Goal: Transaction & Acquisition: Subscribe to service/newsletter

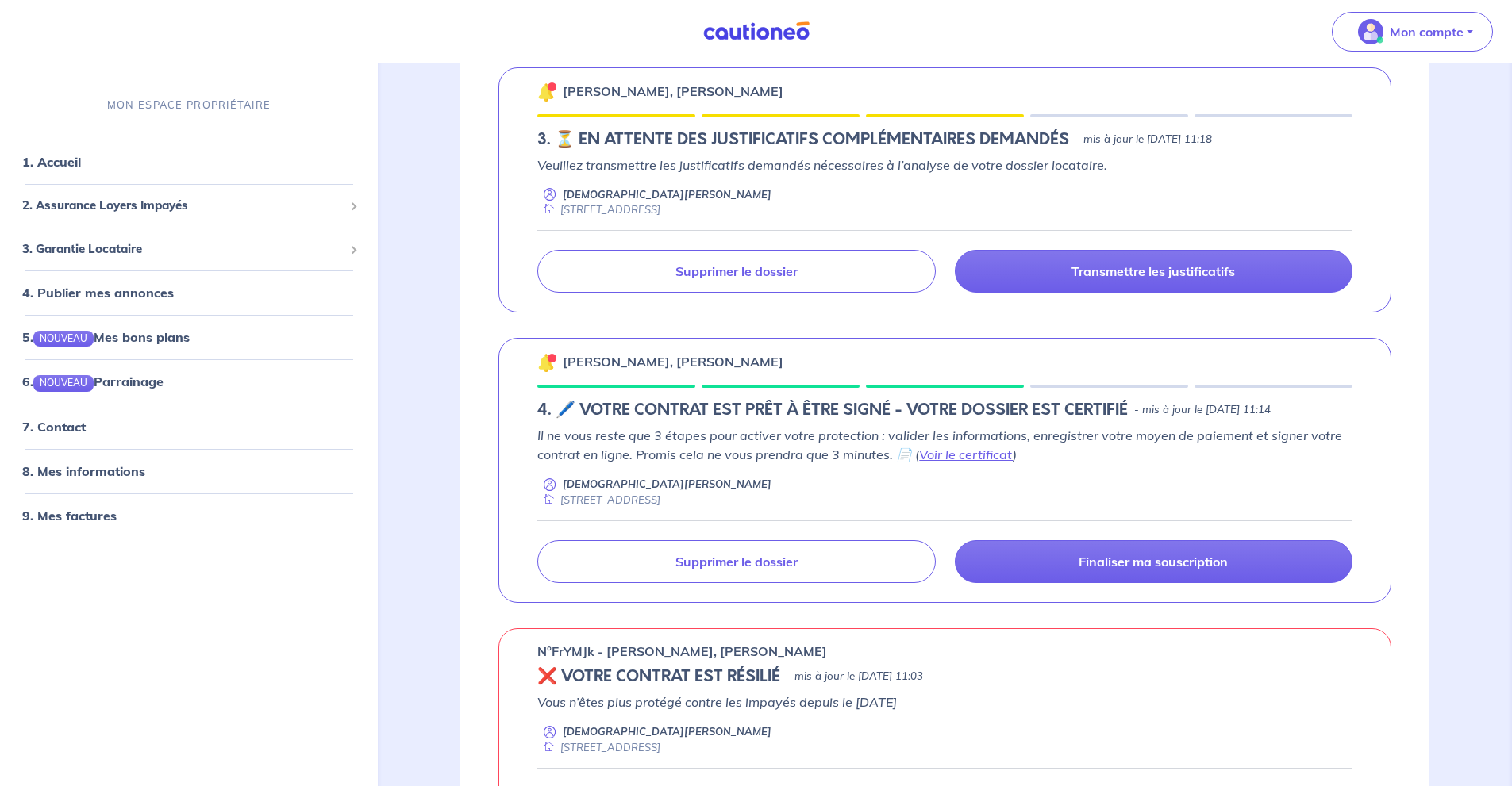
scroll to position [317, 0]
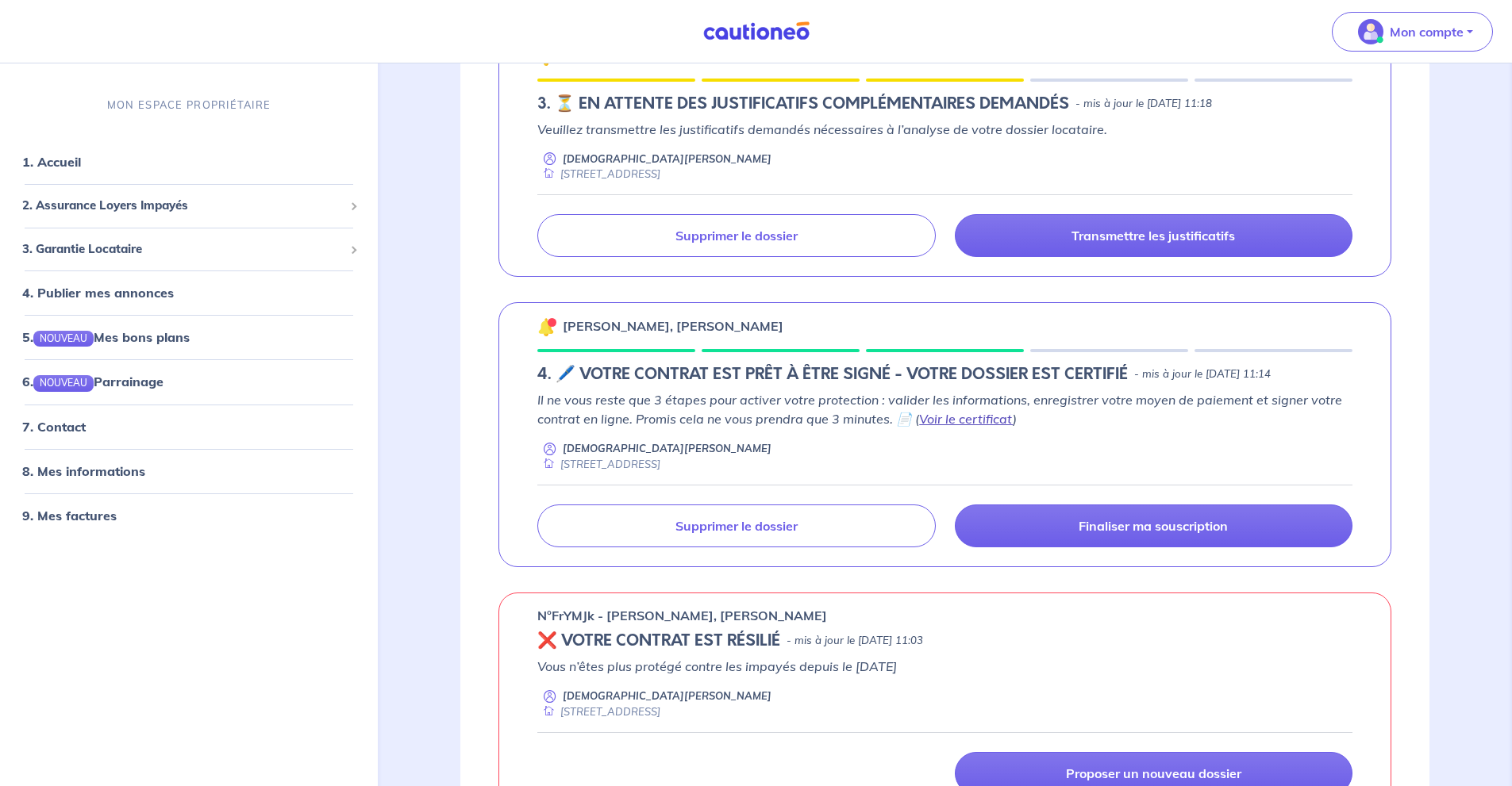
click at [978, 414] on link "Voir le certificat" at bounding box center [965, 419] width 94 height 15
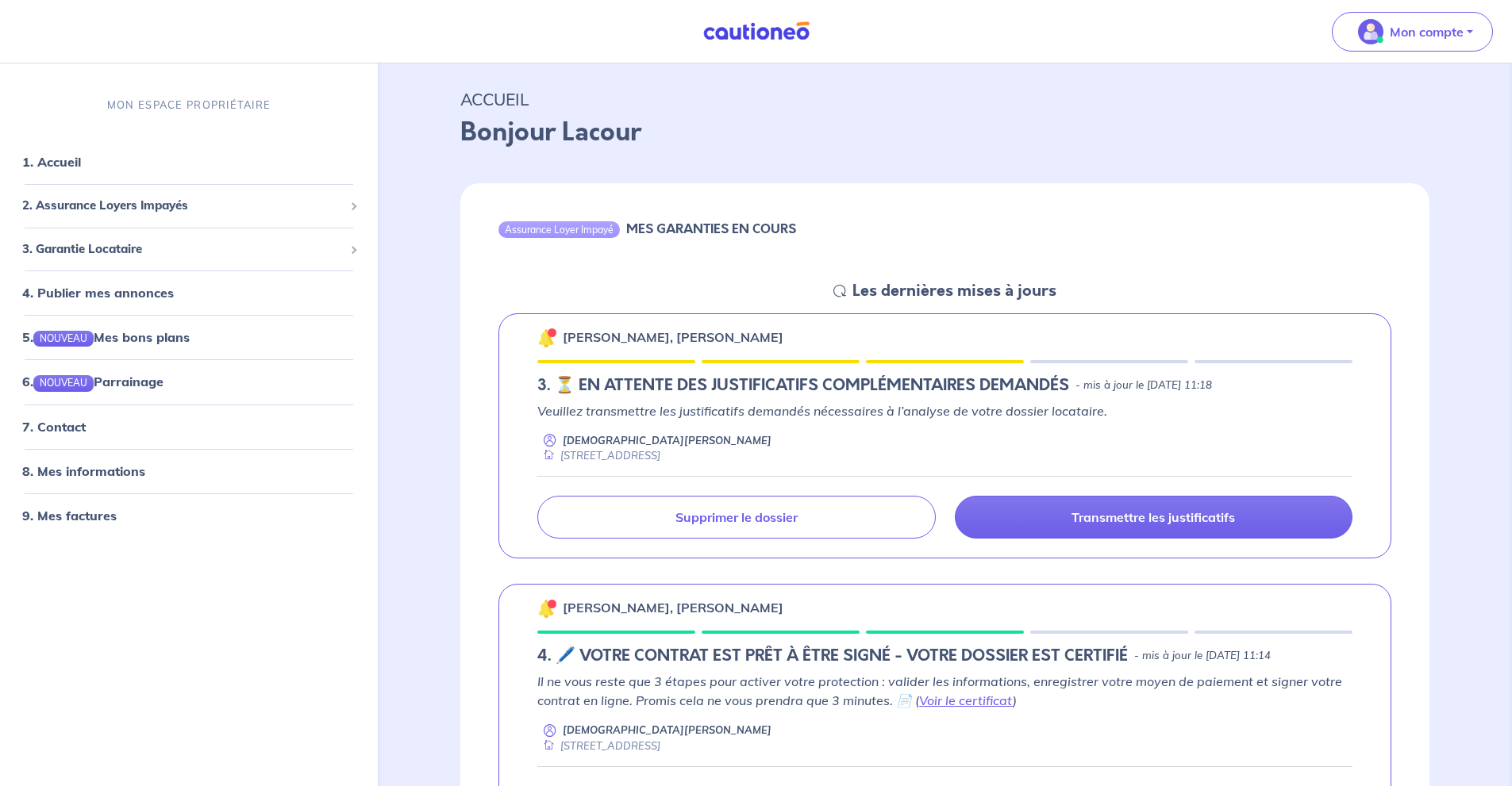
scroll to position [0, 0]
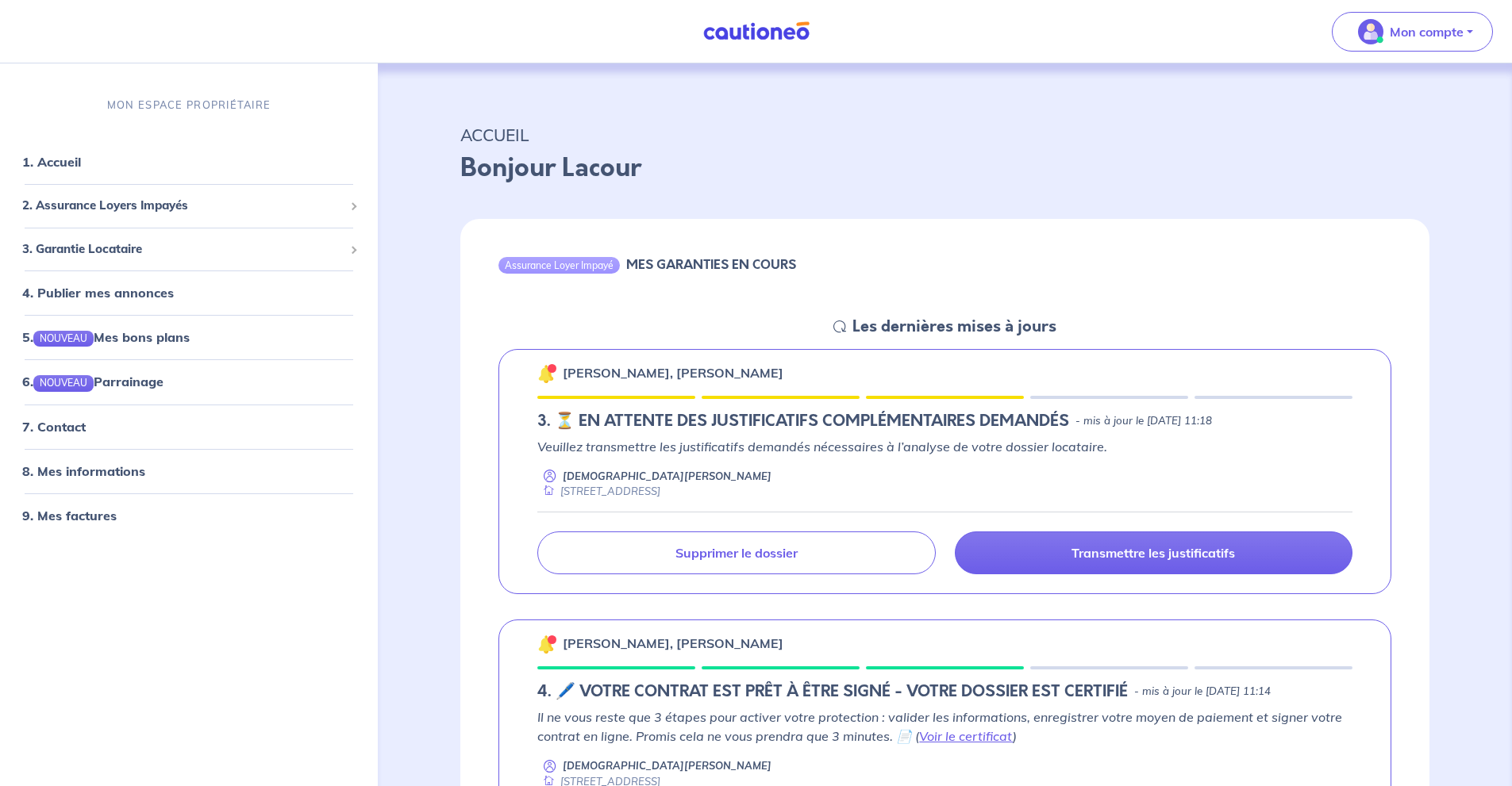
click at [1344, 166] on p "Bonjour Lacour" at bounding box center [944, 168] width 969 height 38
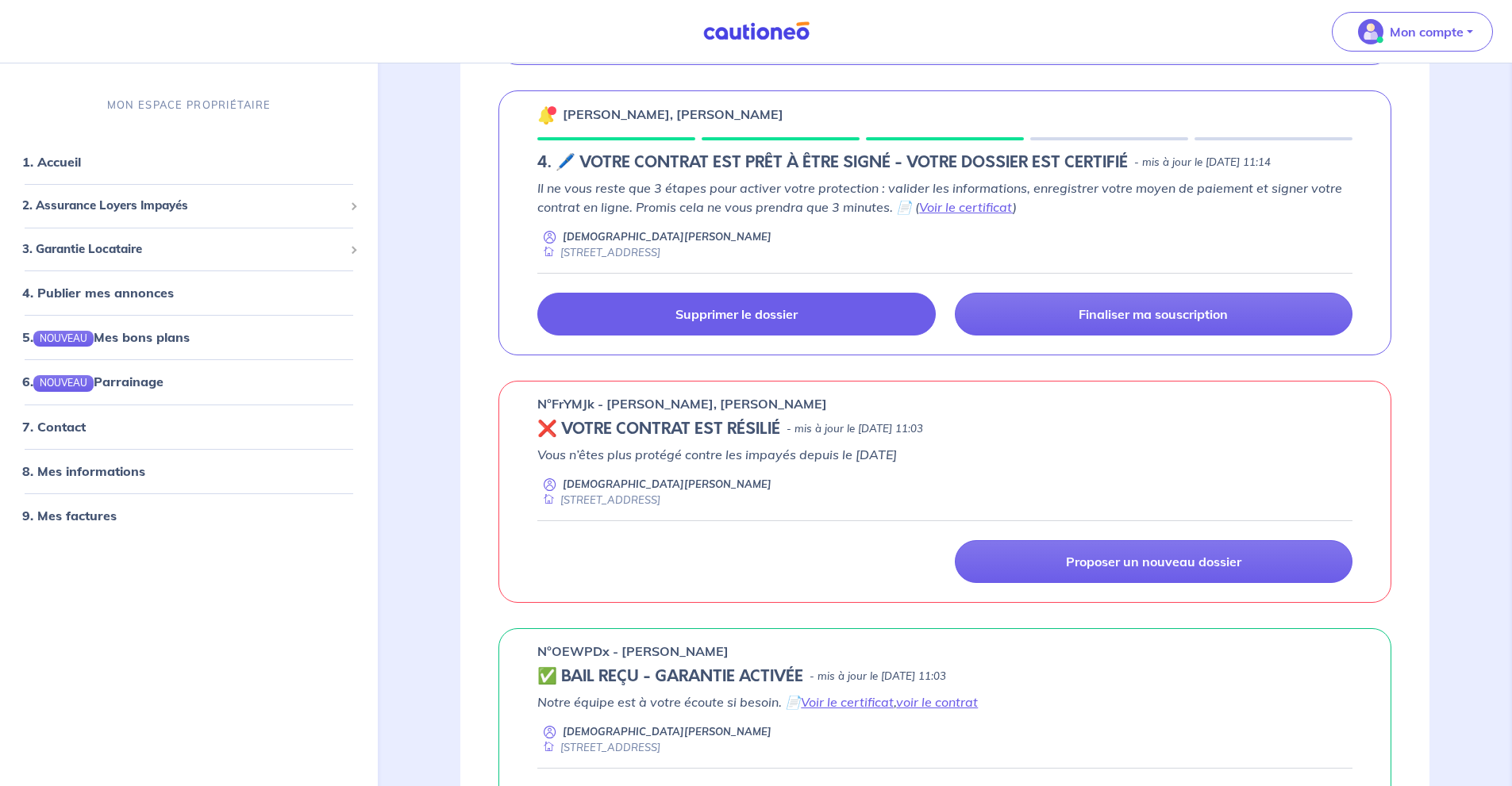
scroll to position [212, 0]
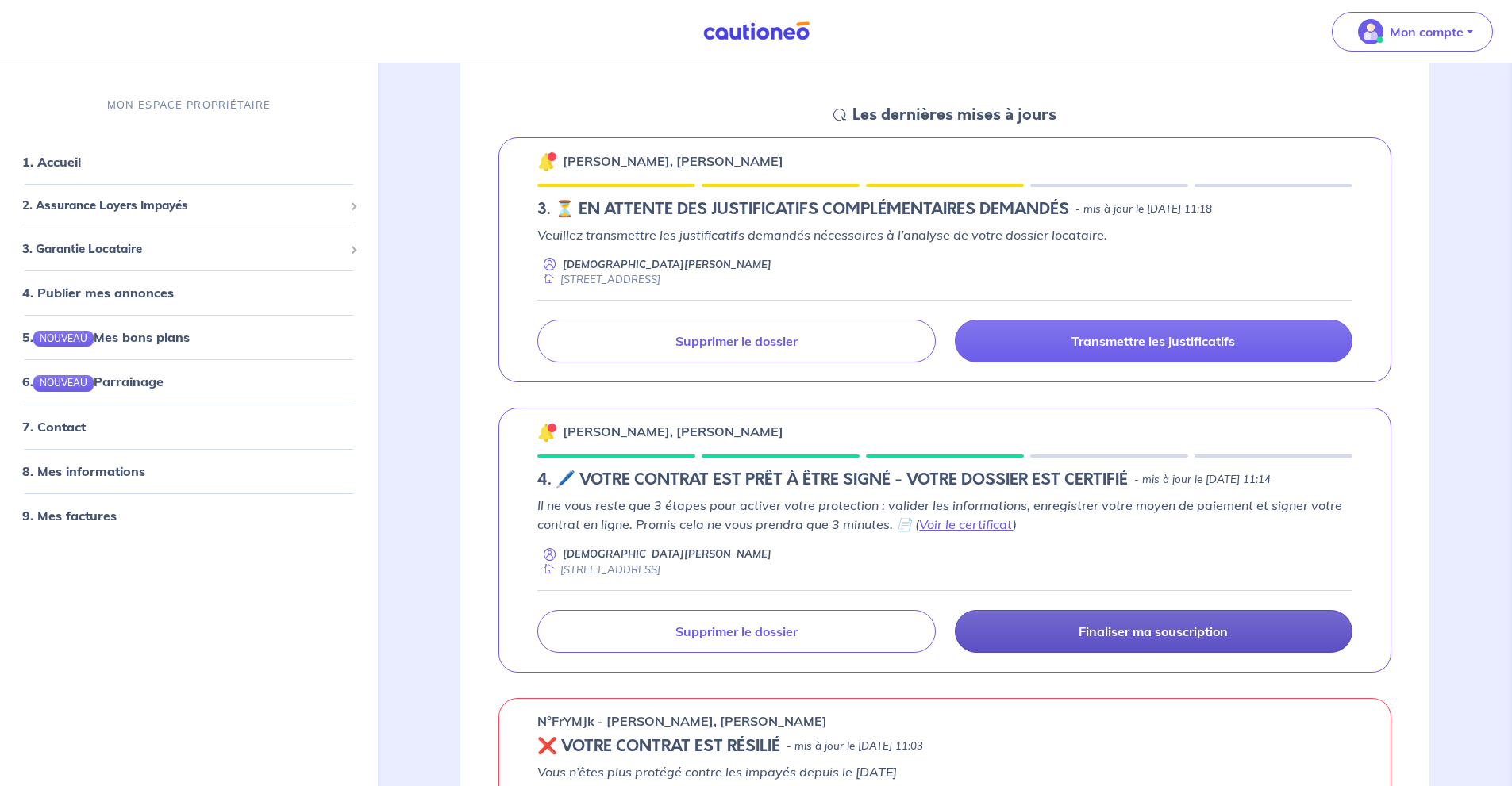
click at [1162, 629] on p "Finaliser ma souscription" at bounding box center [1153, 631] width 149 height 15
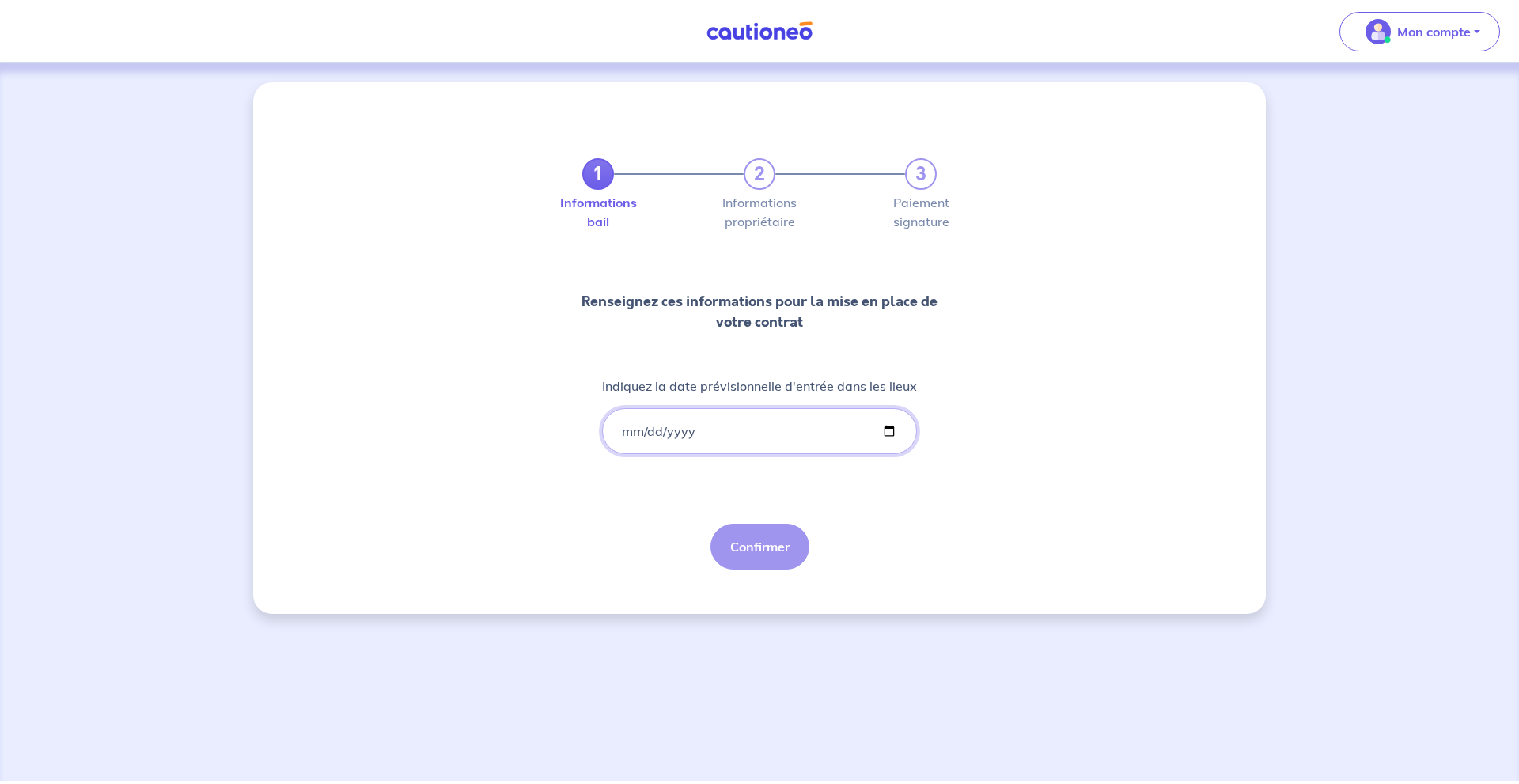
click at [664, 431] on input "Indiquez la date prévisionnelle d'entrée dans les lieux" at bounding box center [760, 431] width 315 height 46
drag, startPoint x: 611, startPoint y: 427, endPoint x: 622, endPoint y: 429, distance: 11.2
click at [614, 429] on input "Indiquez la date prévisionnelle d'entrée dans les lieux" at bounding box center [760, 431] width 315 height 46
click at [626, 430] on input "Indiquez la date prévisionnelle d'entrée dans les lieux" at bounding box center [760, 431] width 315 height 46
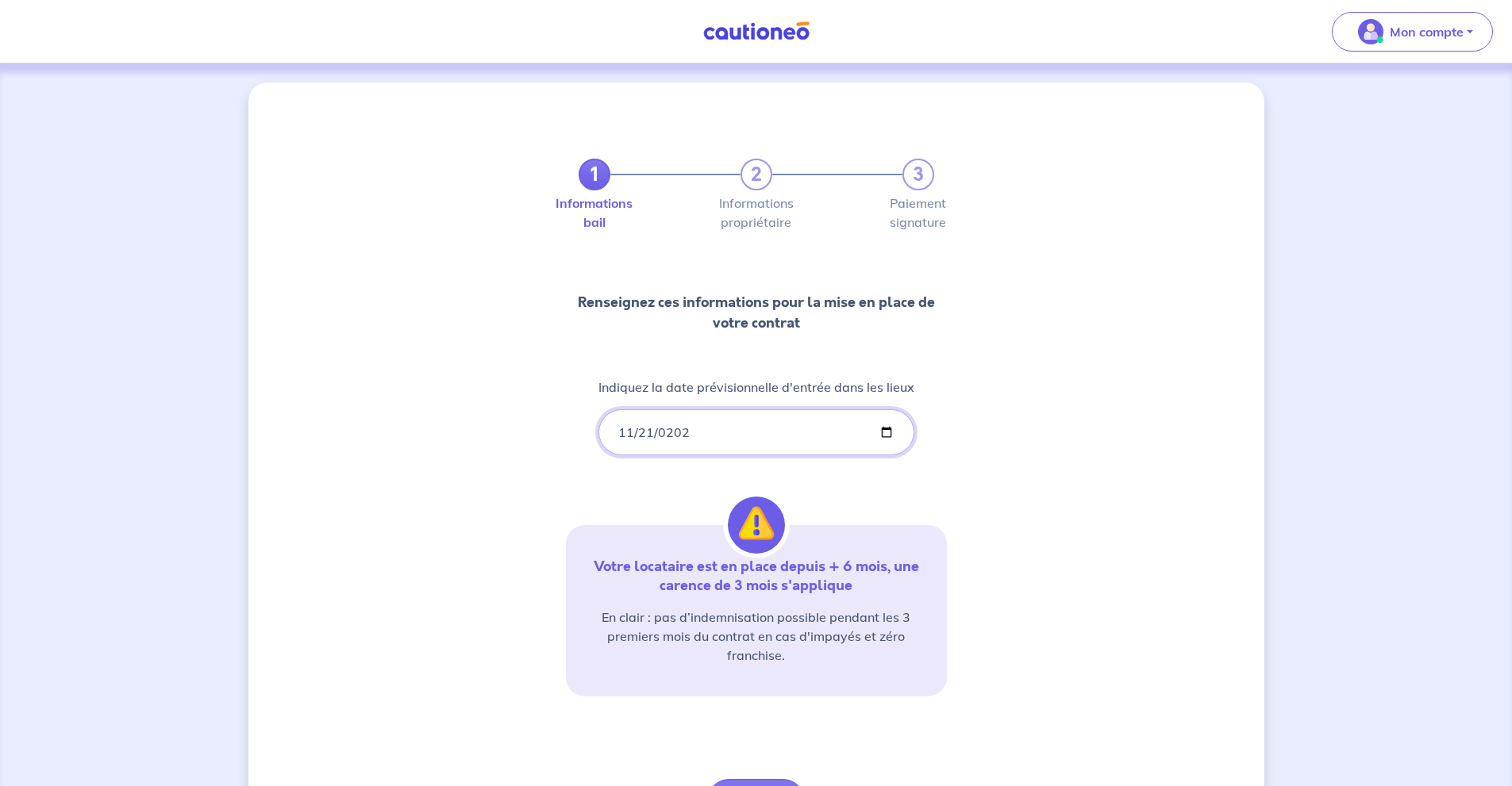
type input "[DATE]"
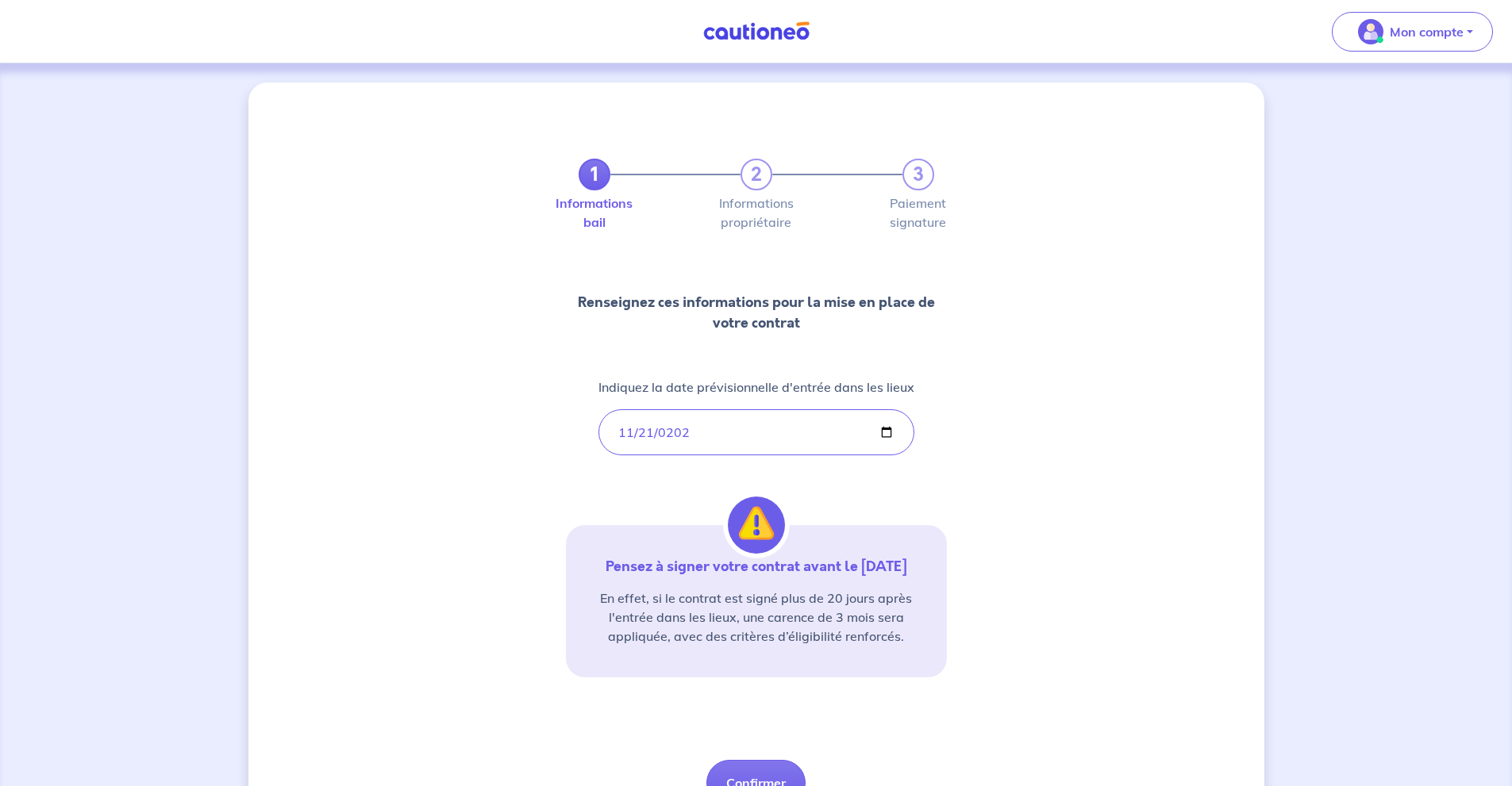
click at [1030, 343] on div "1 2 3 Informations bail Informations propriétaire Paiement signature Renseignez…" at bounding box center [756, 466] width 1016 height 768
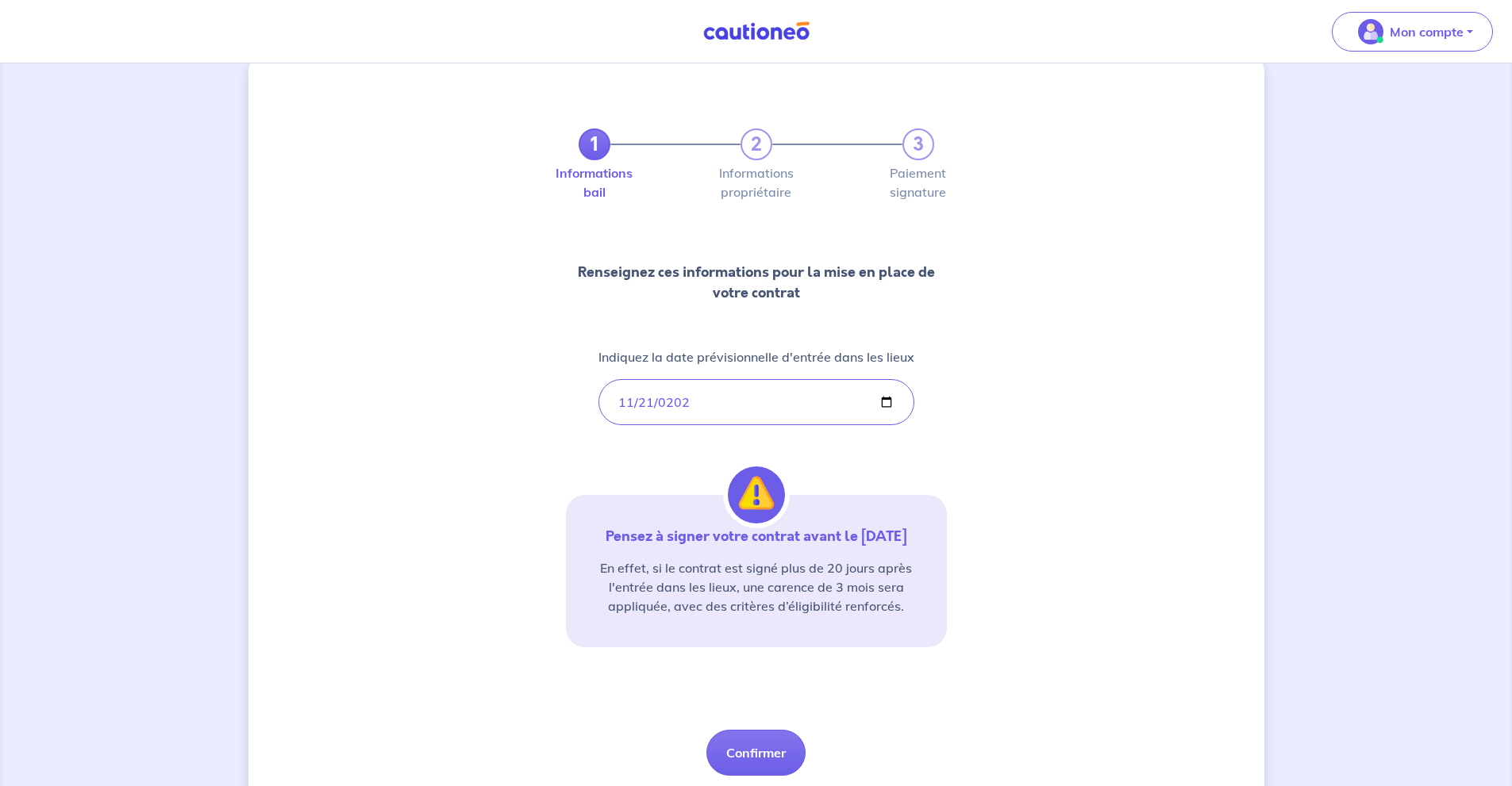
scroll to position [83, 0]
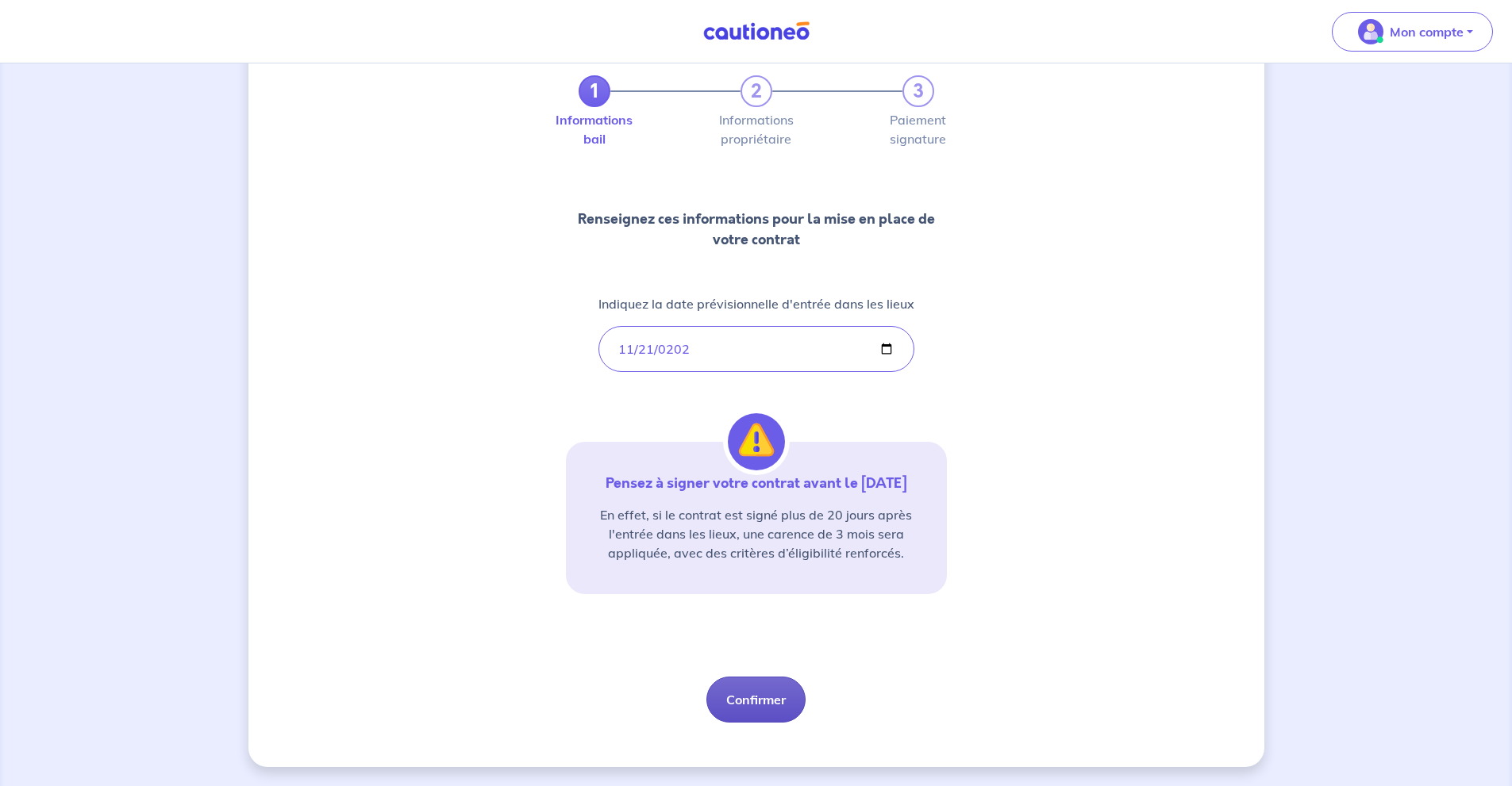
click at [758, 702] on button "Confirmer" at bounding box center [756, 699] width 100 height 46
select select "FR"
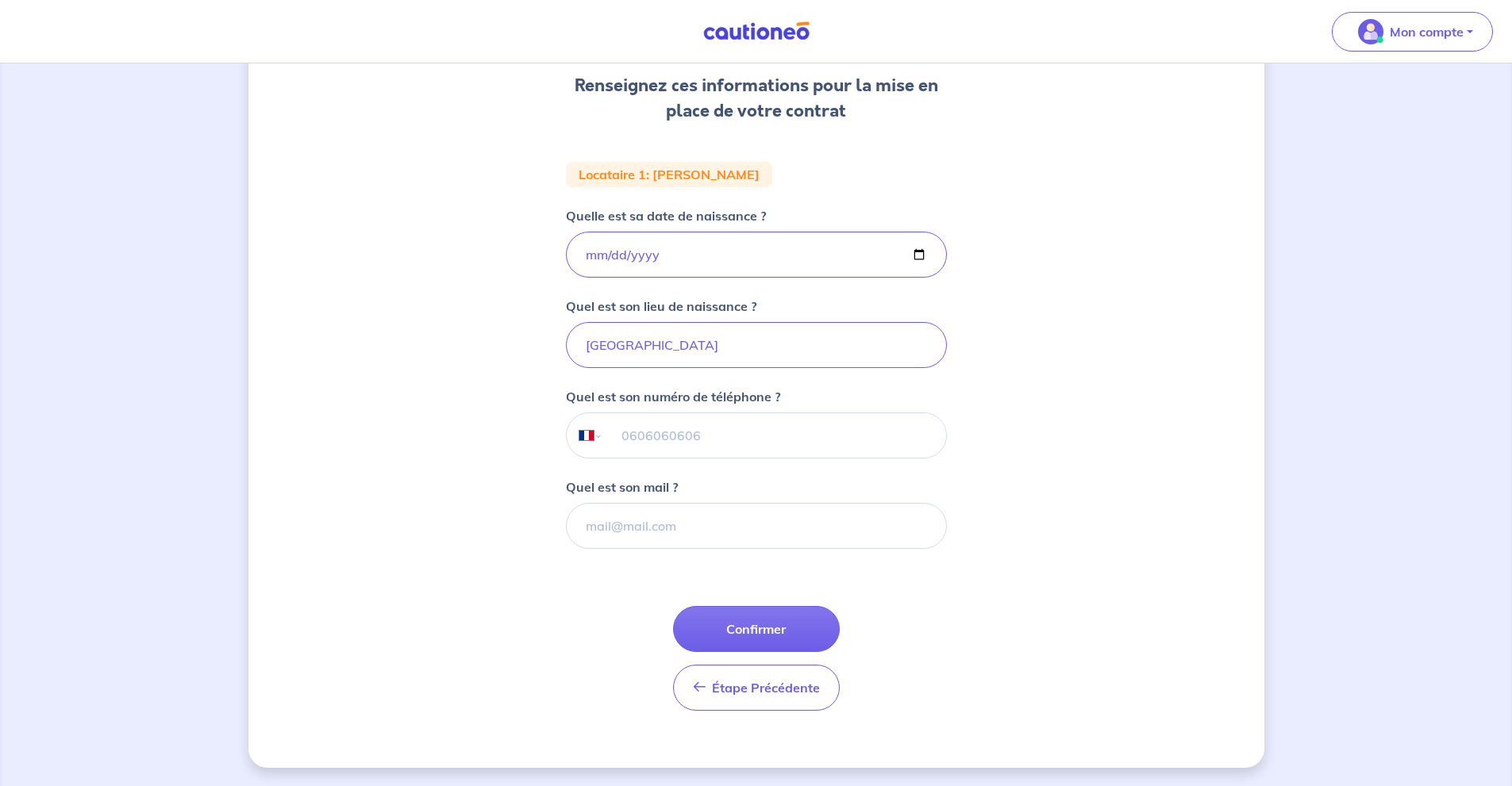
scroll to position [220, 0]
click at [714, 436] on input "tel" at bounding box center [773, 435] width 343 height 45
type input "06 89 30 81 27"
click at [694, 529] on input "Quel est son mail ?" at bounding box center [756, 525] width 381 height 46
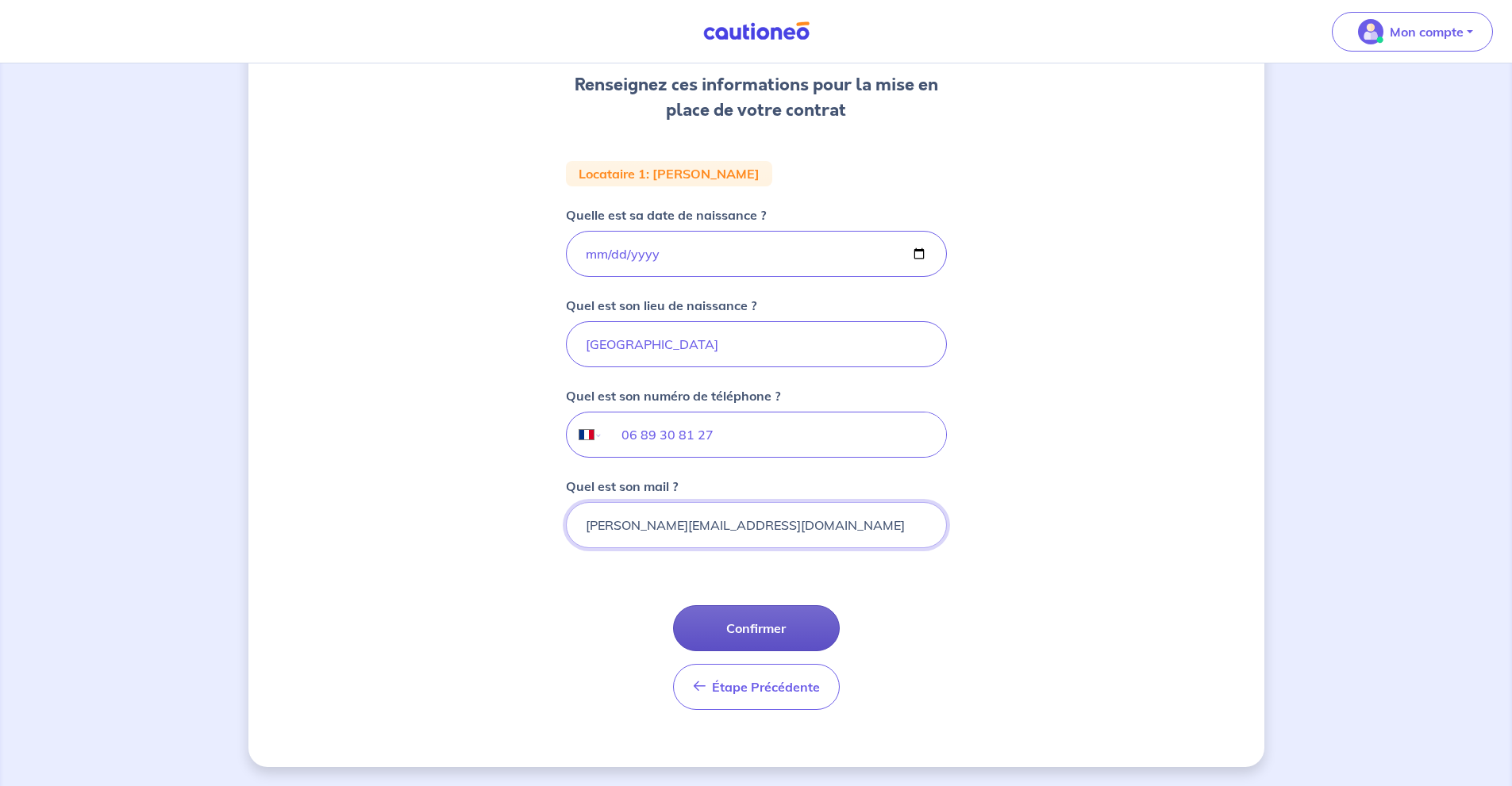
type input "[PERSON_NAME][EMAIL_ADDRESS][DOMAIN_NAME]"
click at [786, 623] on button "Confirmer" at bounding box center [756, 628] width 167 height 46
select select "FR"
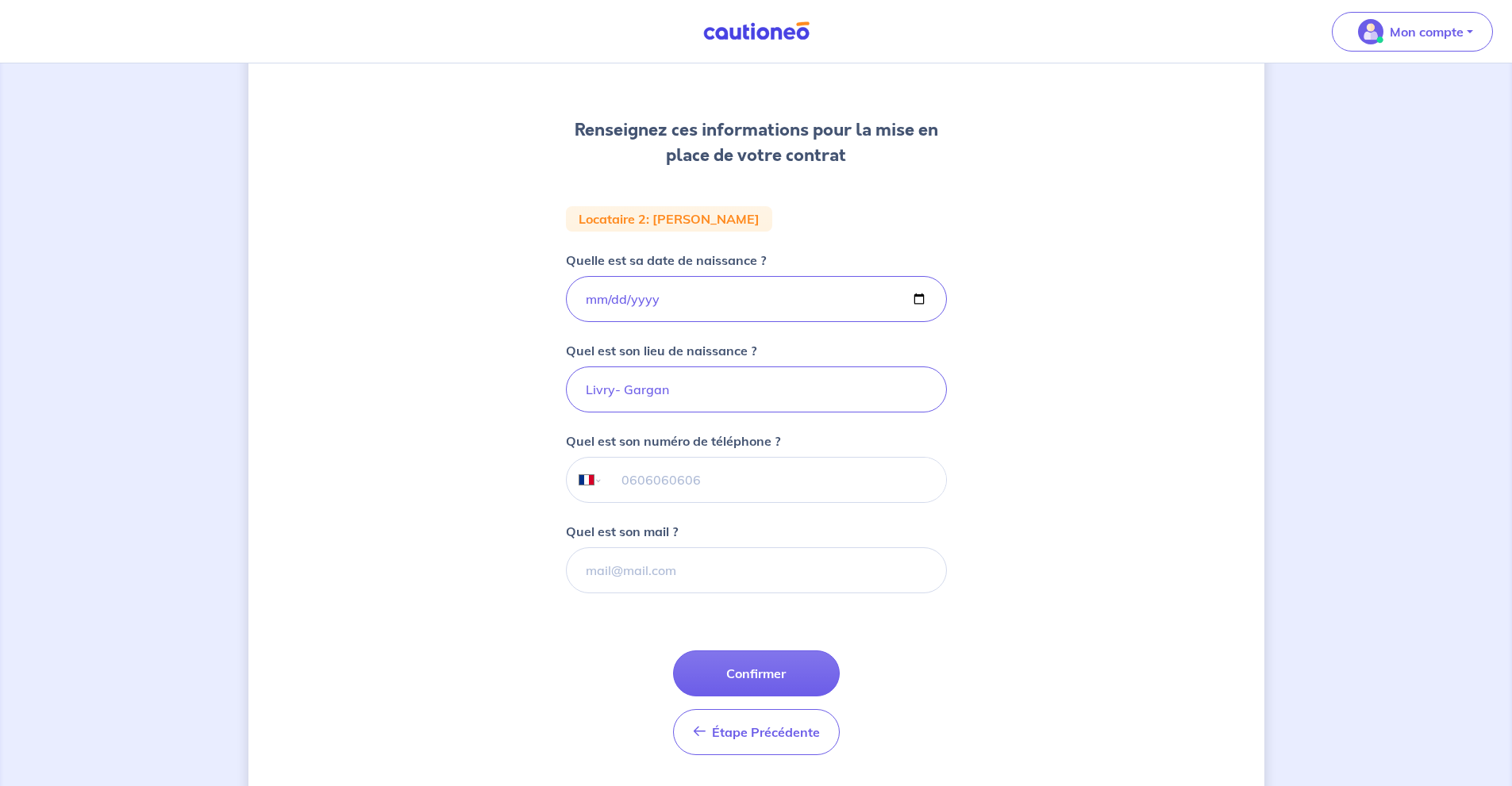
scroll to position [212, 0]
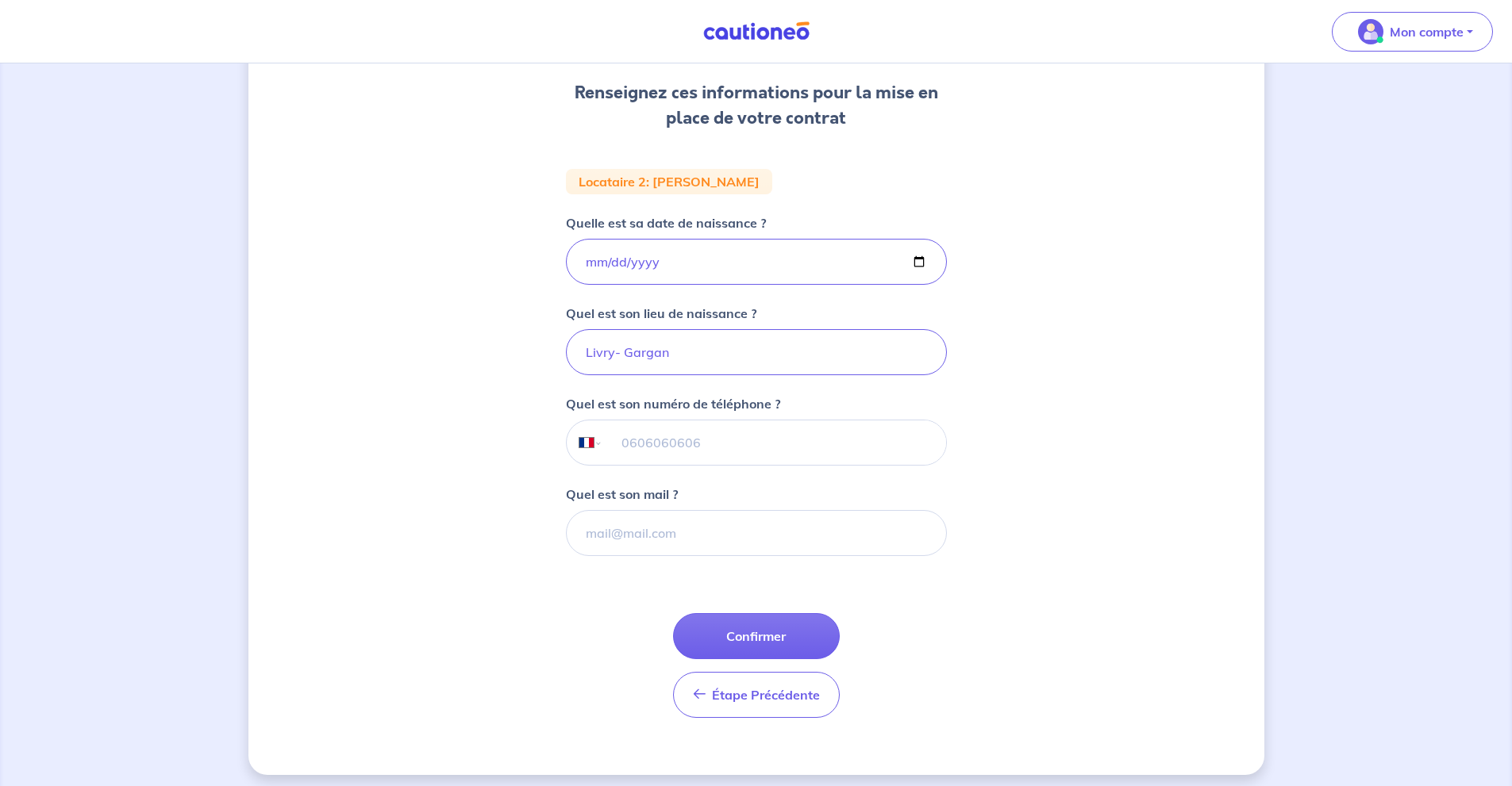
click at [719, 444] on input "tel" at bounding box center [773, 443] width 343 height 45
type input "06 75 08 43 81"
click at [703, 534] on input "Quel est son mail ?" at bounding box center [756, 533] width 381 height 46
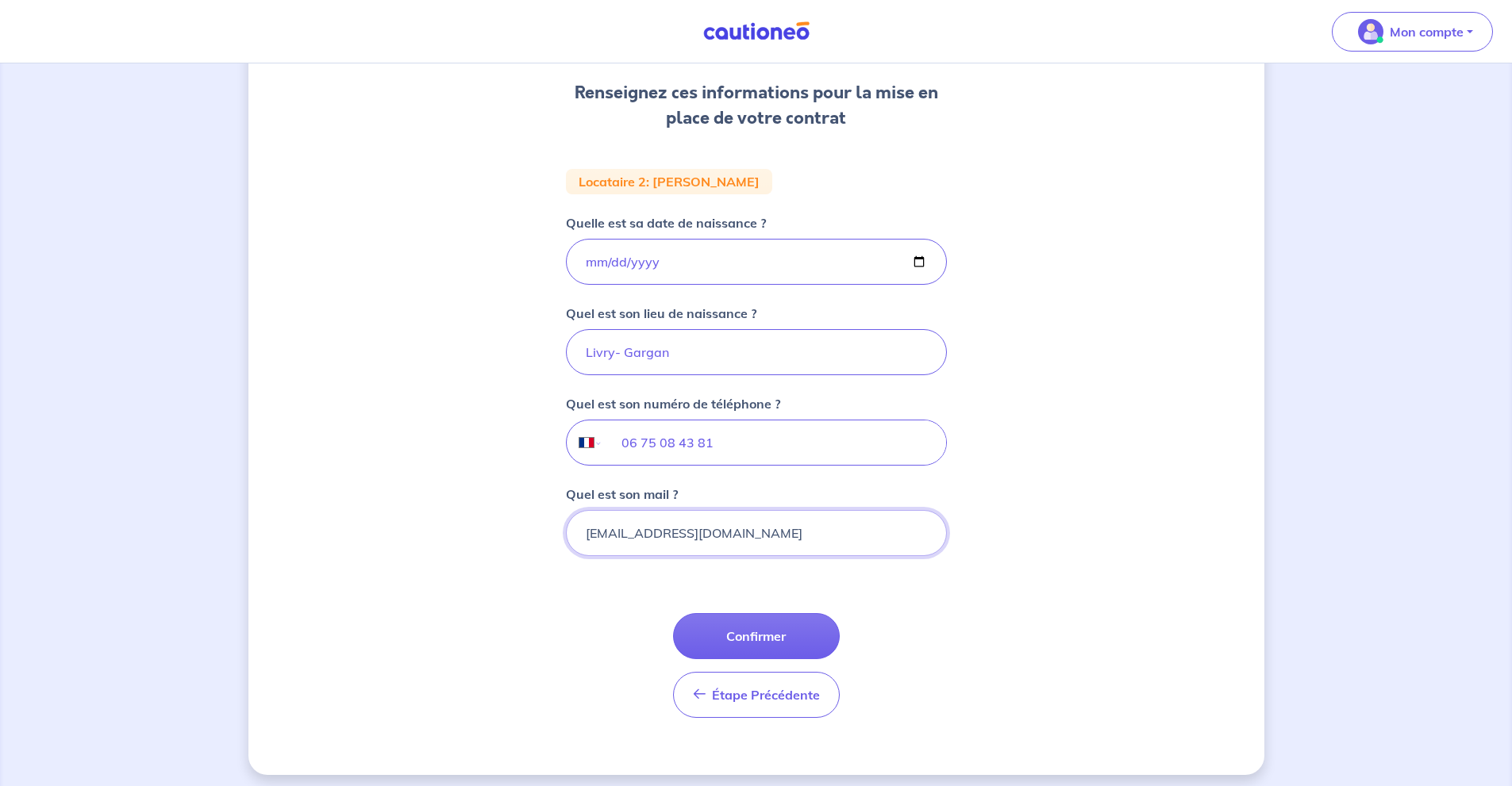
type input "[EMAIL_ADDRESS][DOMAIN_NAME]"
click at [782, 633] on button "Confirmer" at bounding box center [756, 636] width 167 height 46
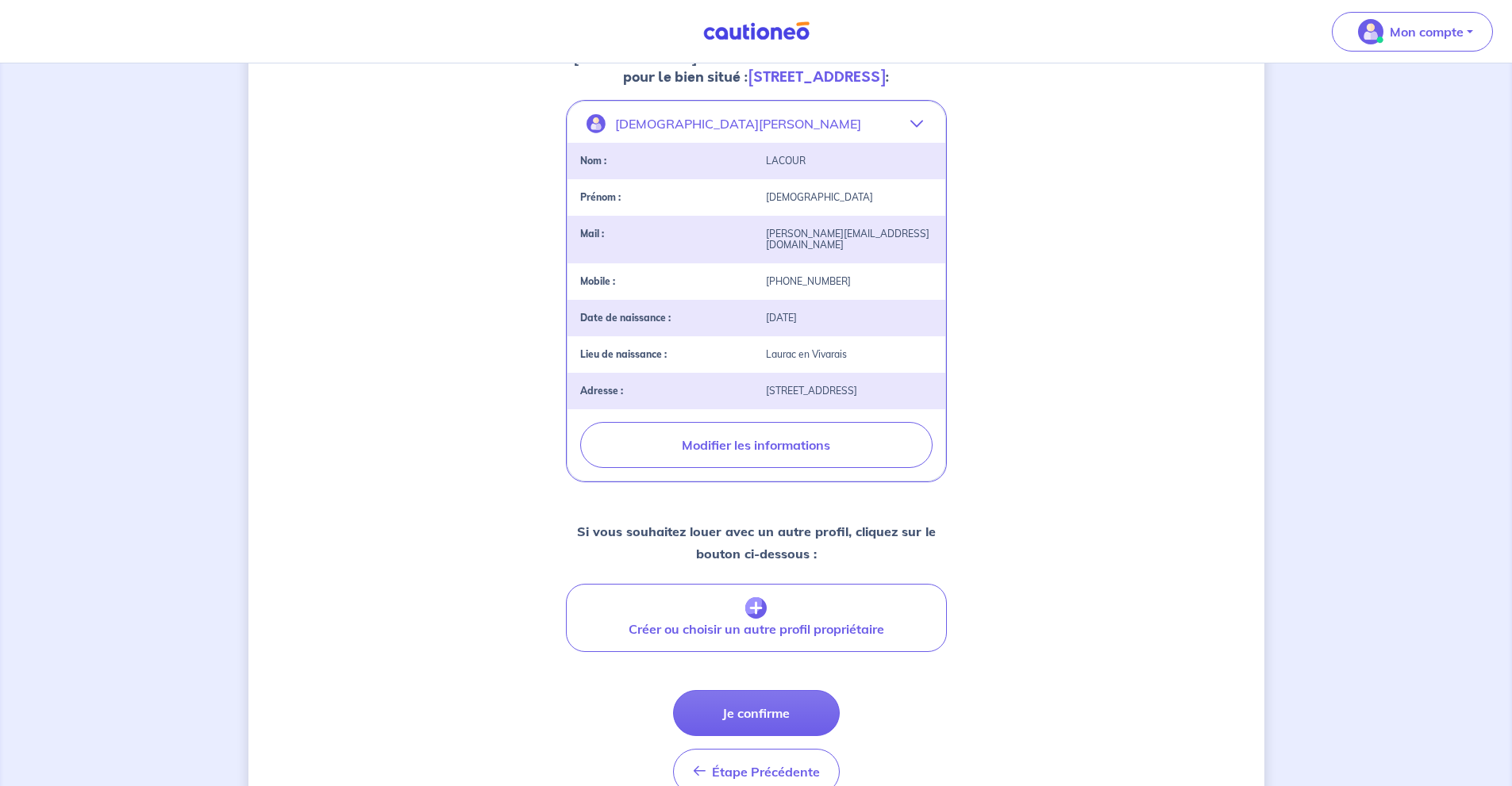
scroll to position [391, 0]
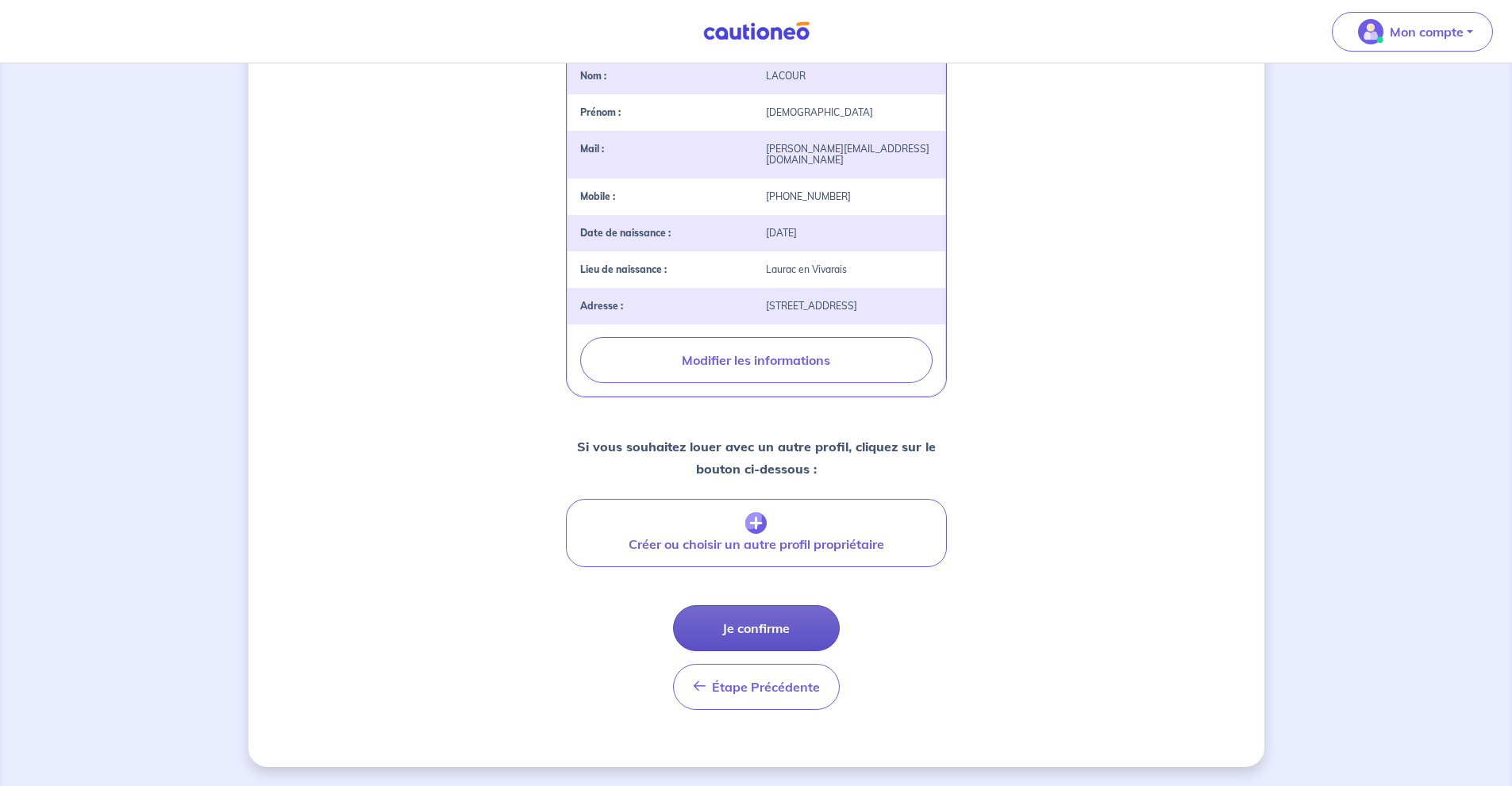
click at [804, 632] on button "Je confirme" at bounding box center [756, 628] width 167 height 46
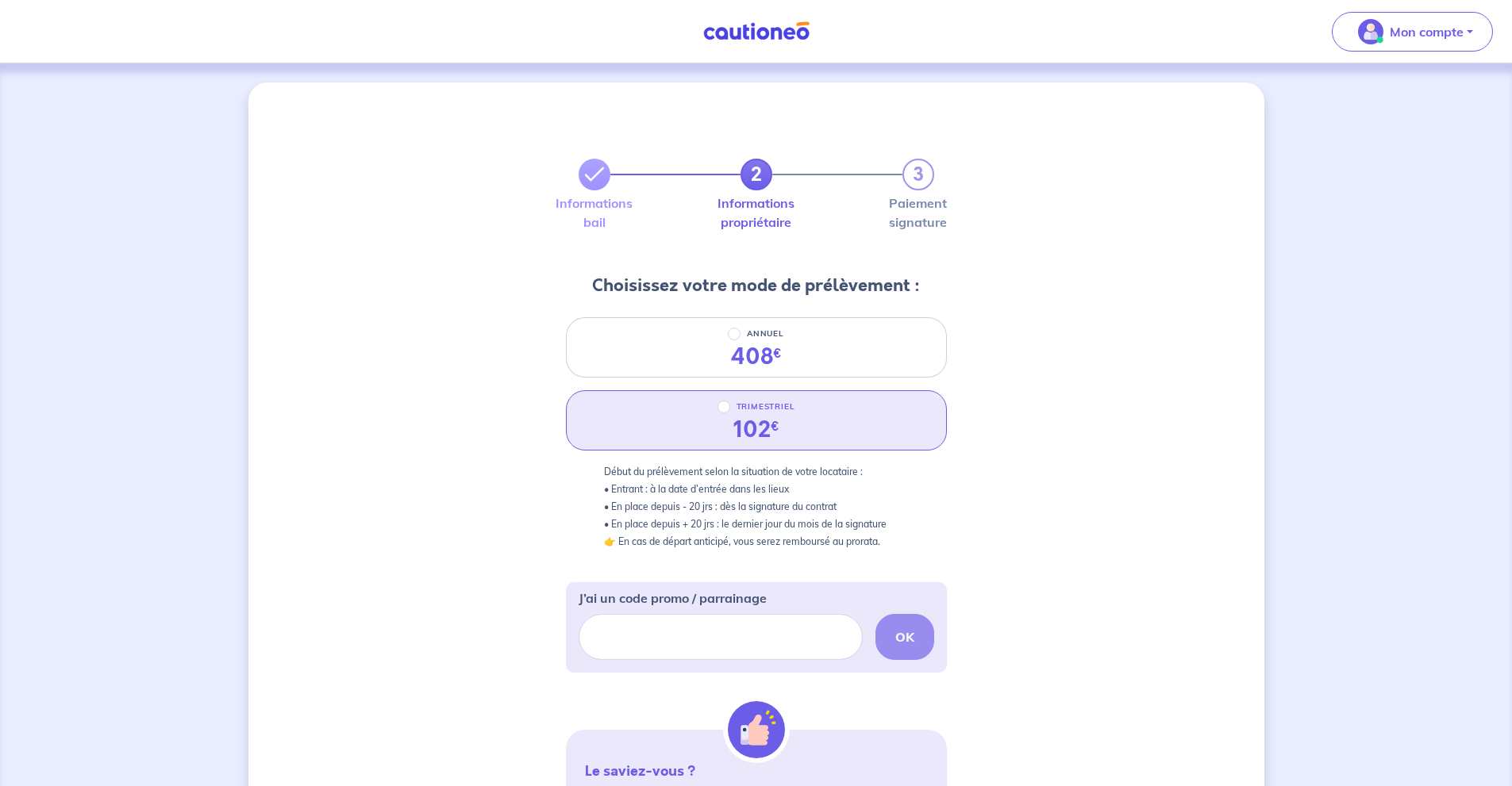
click at [772, 398] on p "TRIMESTRIEL" at bounding box center [766, 407] width 58 height 19
radio input "true"
click at [730, 401] on input "TRIMESTRIEL" at bounding box center [723, 407] width 13 height 13
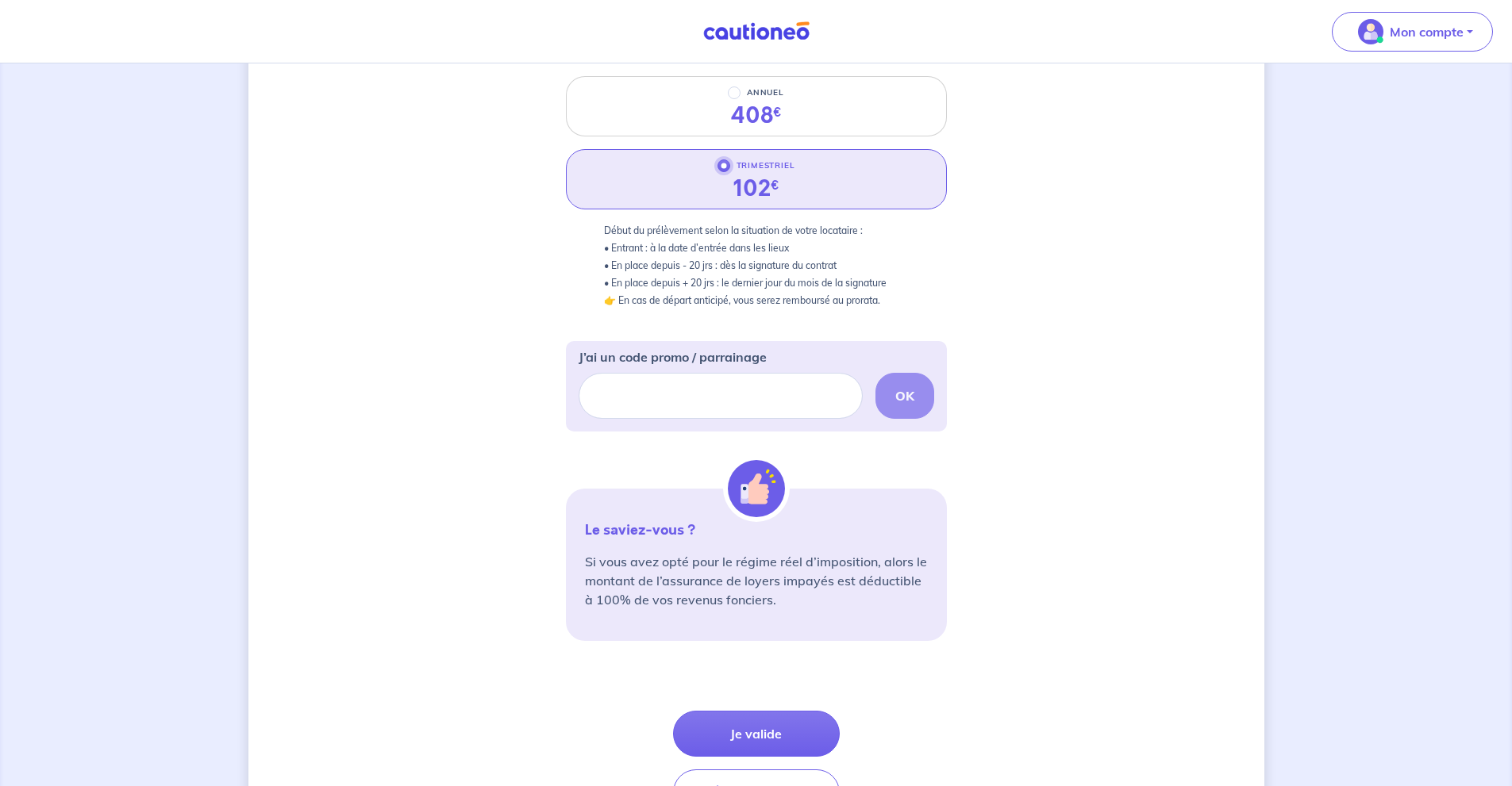
scroll to position [347, 0]
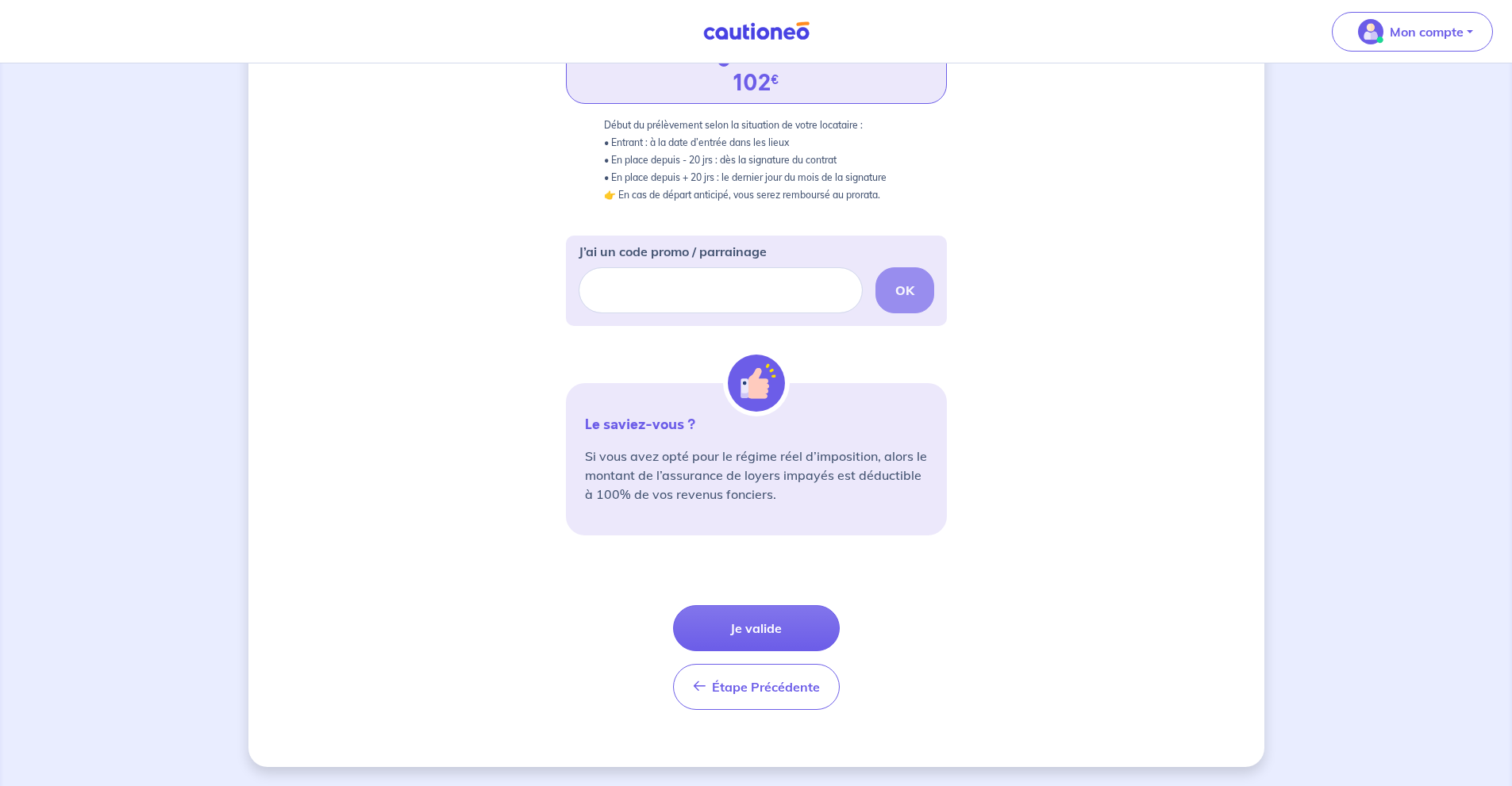
click at [797, 632] on button "Je valide" at bounding box center [756, 628] width 167 height 46
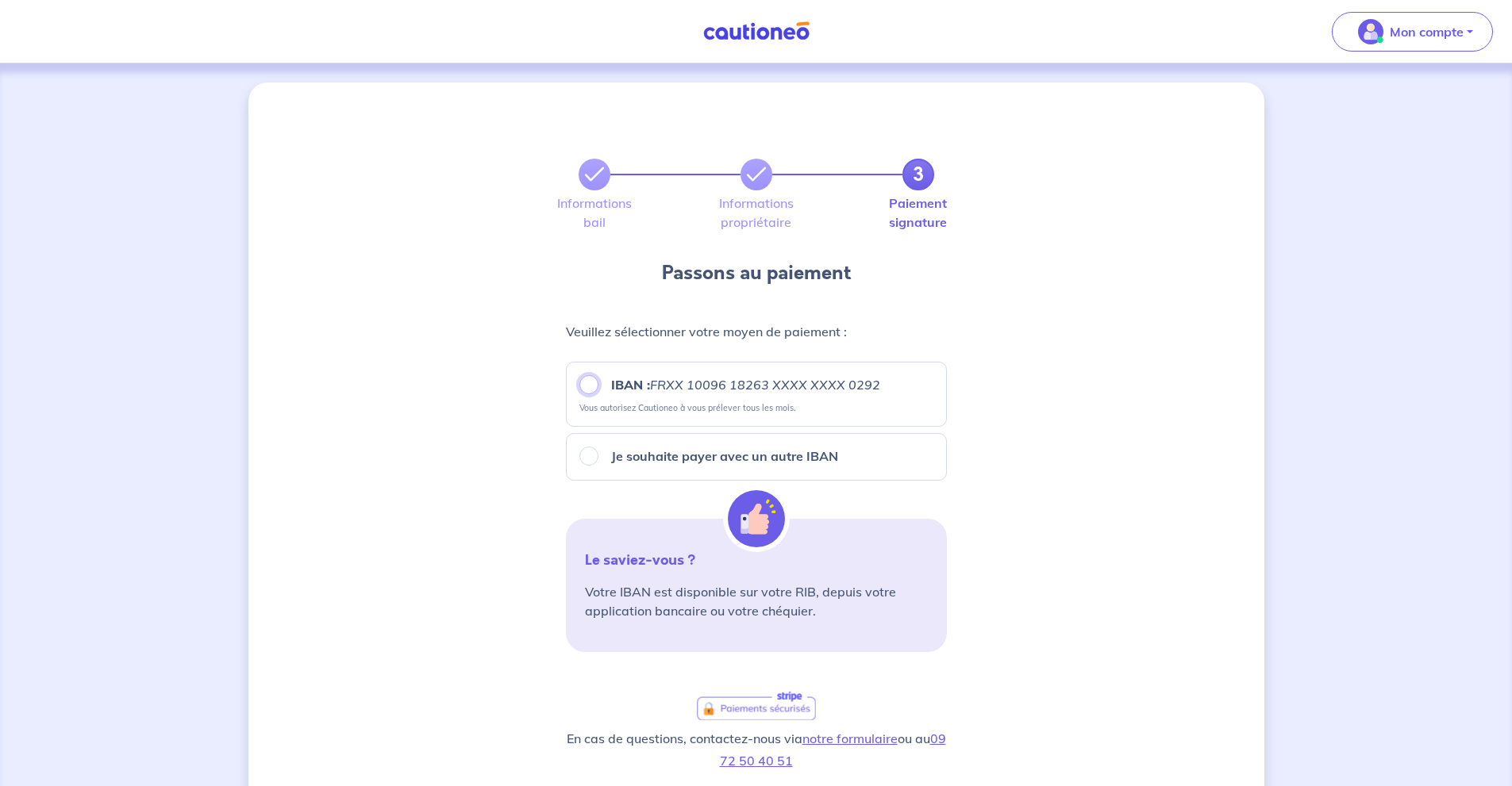
click at [589, 384] on input "IBAN : FRXX [FINANCIAL_ID] XXXX XXXX 0292" at bounding box center [589, 384] width 19 height 19
radio input "true"
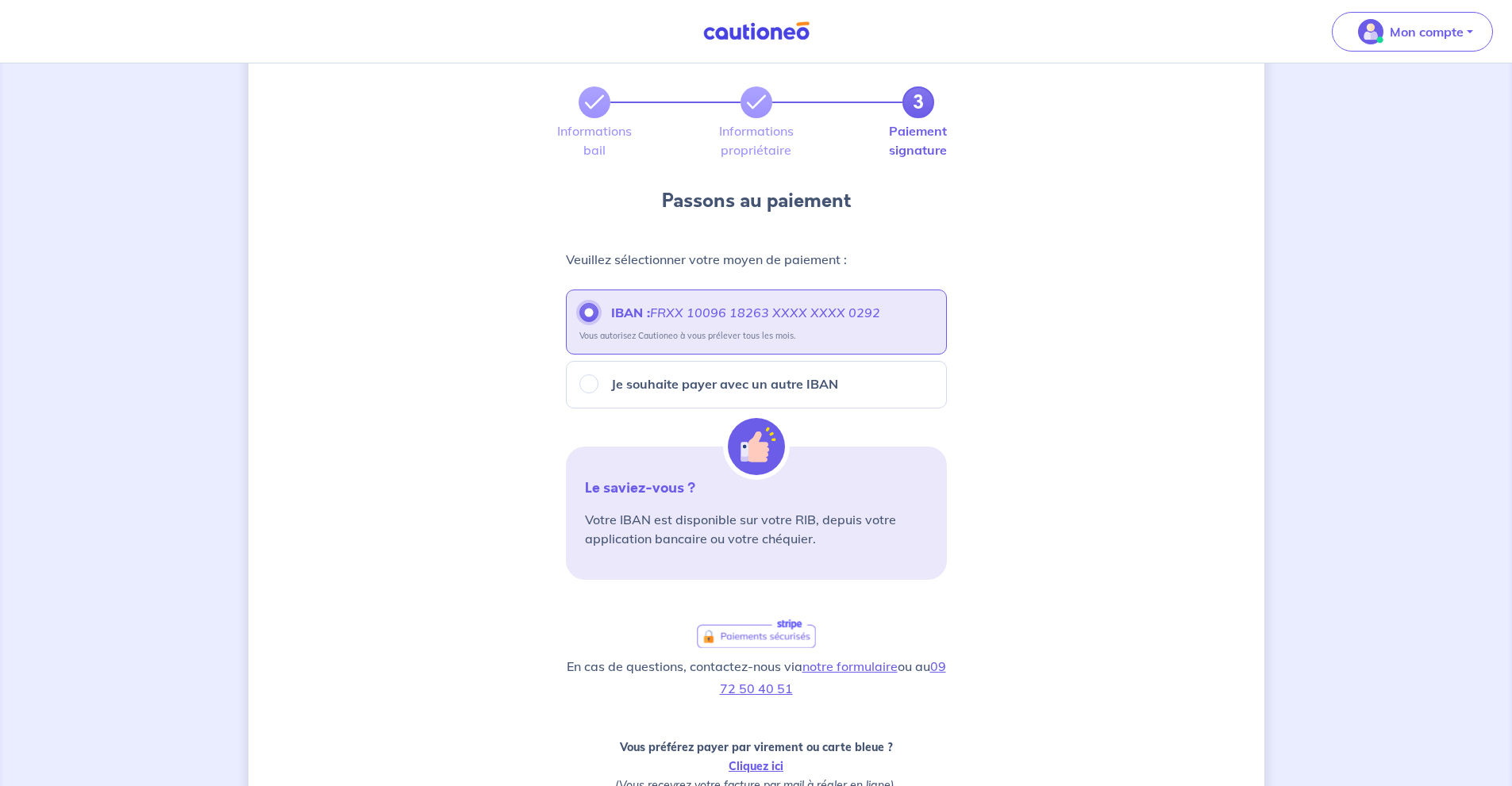
scroll to position [299, 0]
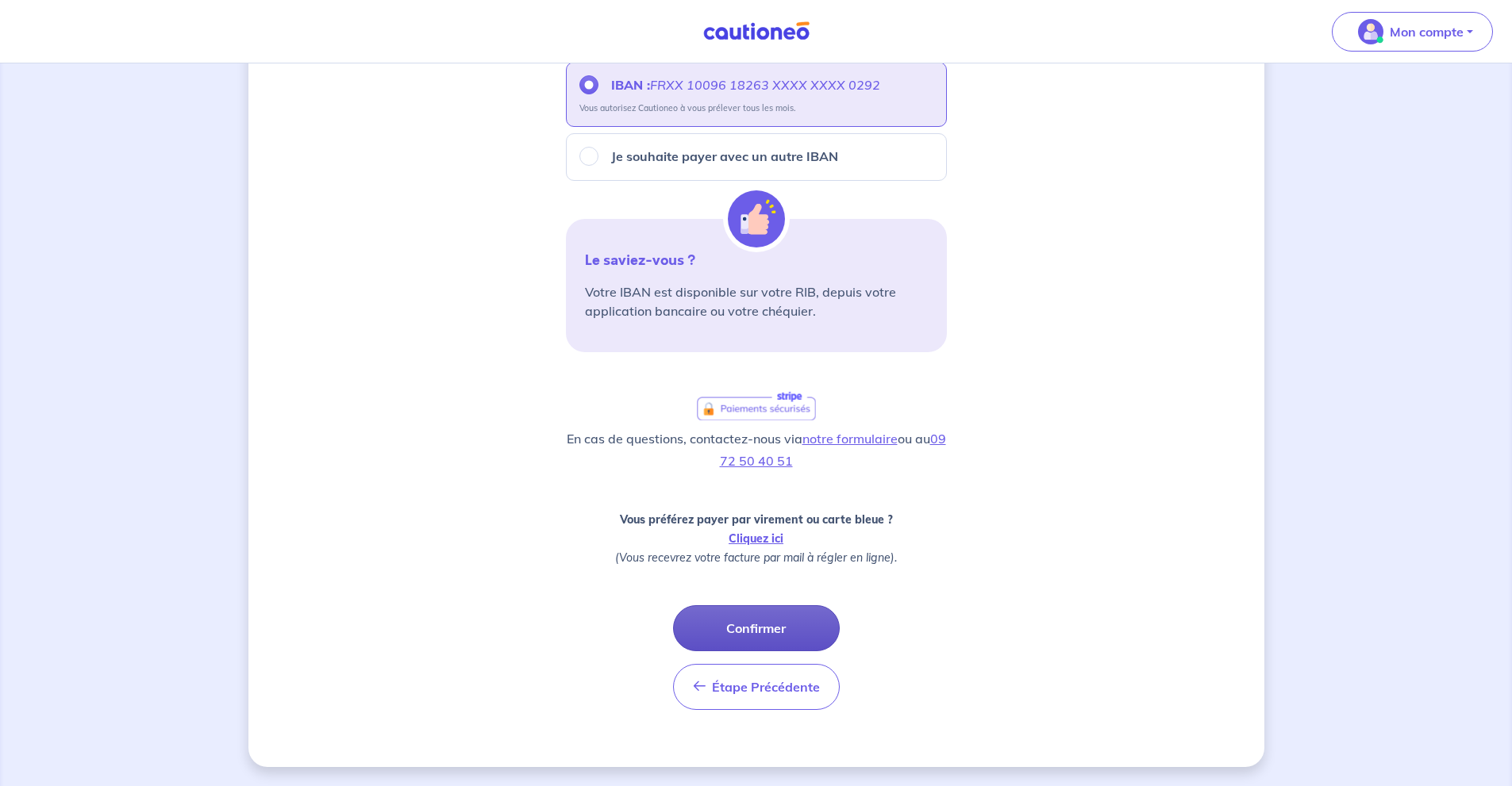
click at [807, 634] on button "Confirmer" at bounding box center [756, 628] width 167 height 46
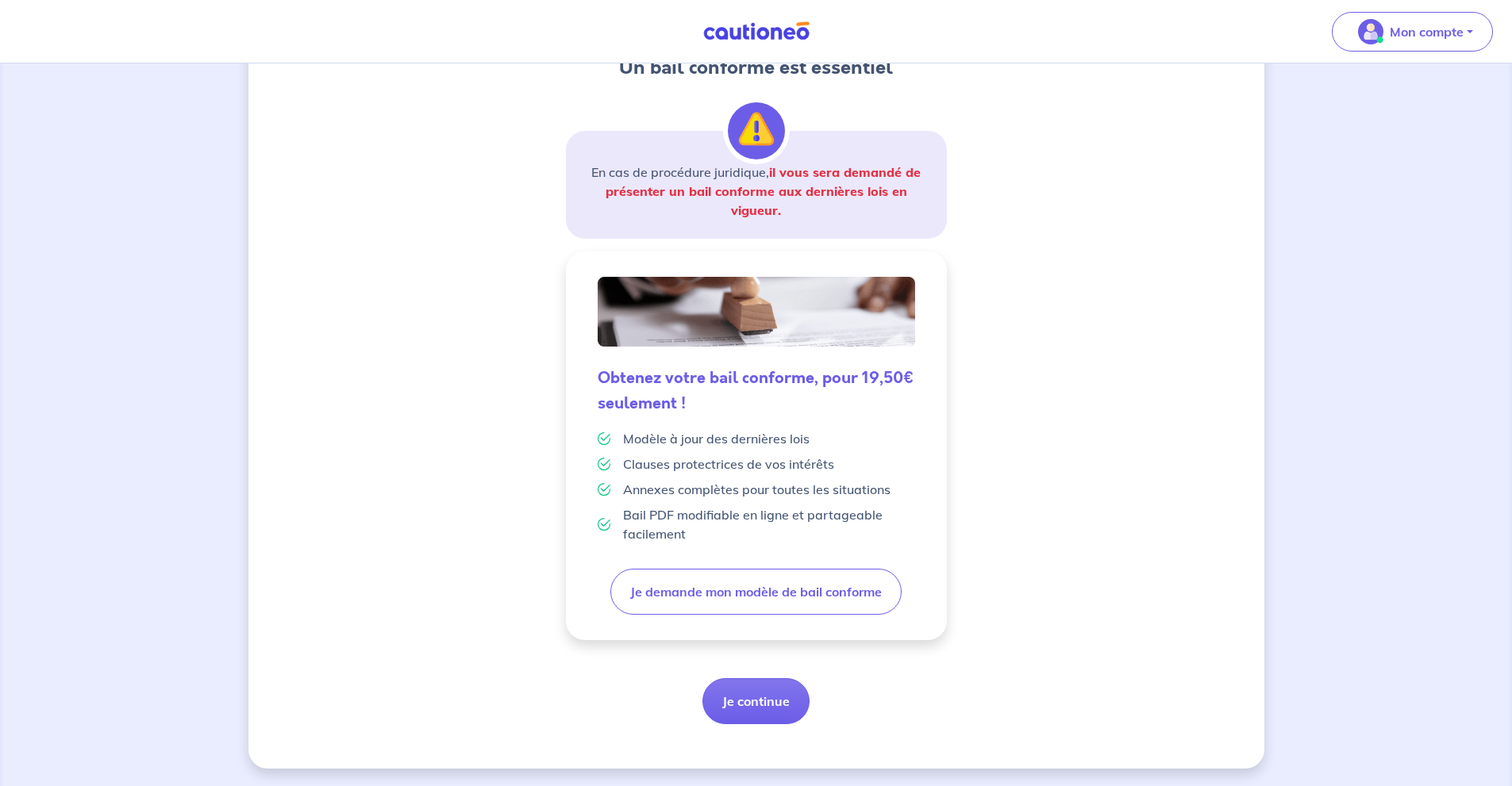
scroll to position [214, 0]
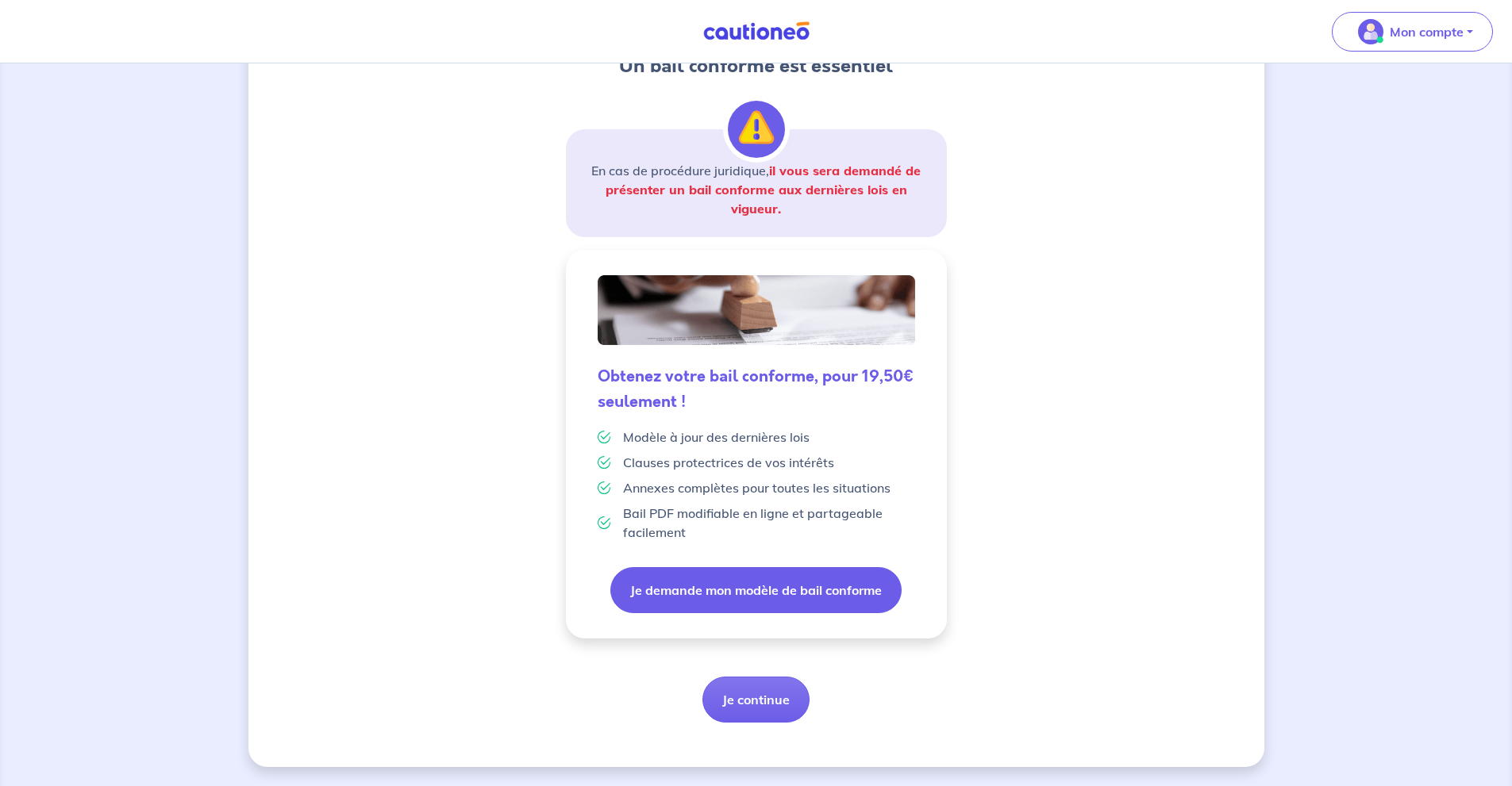
click at [769, 601] on button "Je demande mon modèle de bail conforme" at bounding box center [756, 590] width 291 height 46
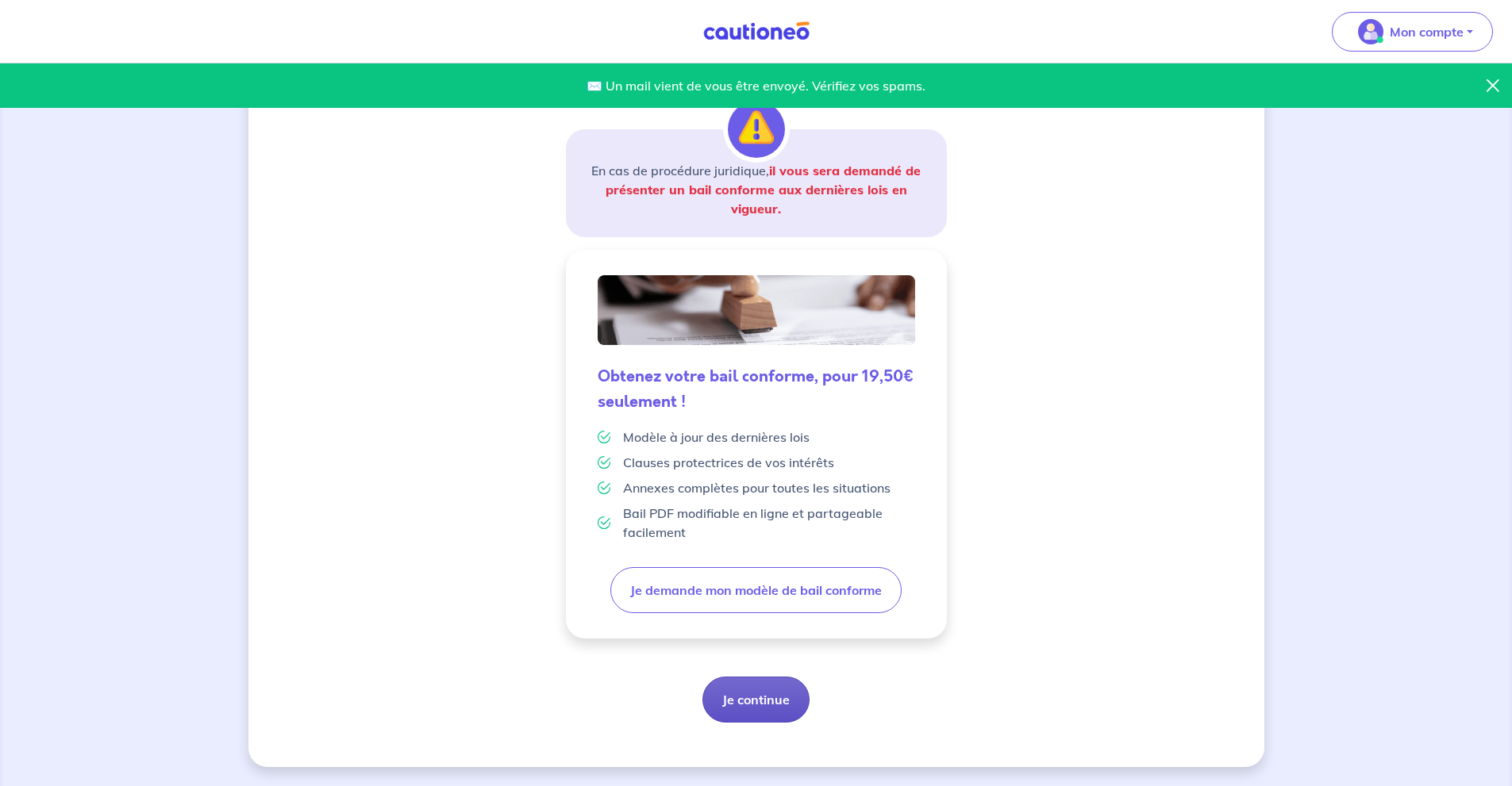
click at [760, 703] on button "Je continue" at bounding box center [756, 699] width 107 height 46
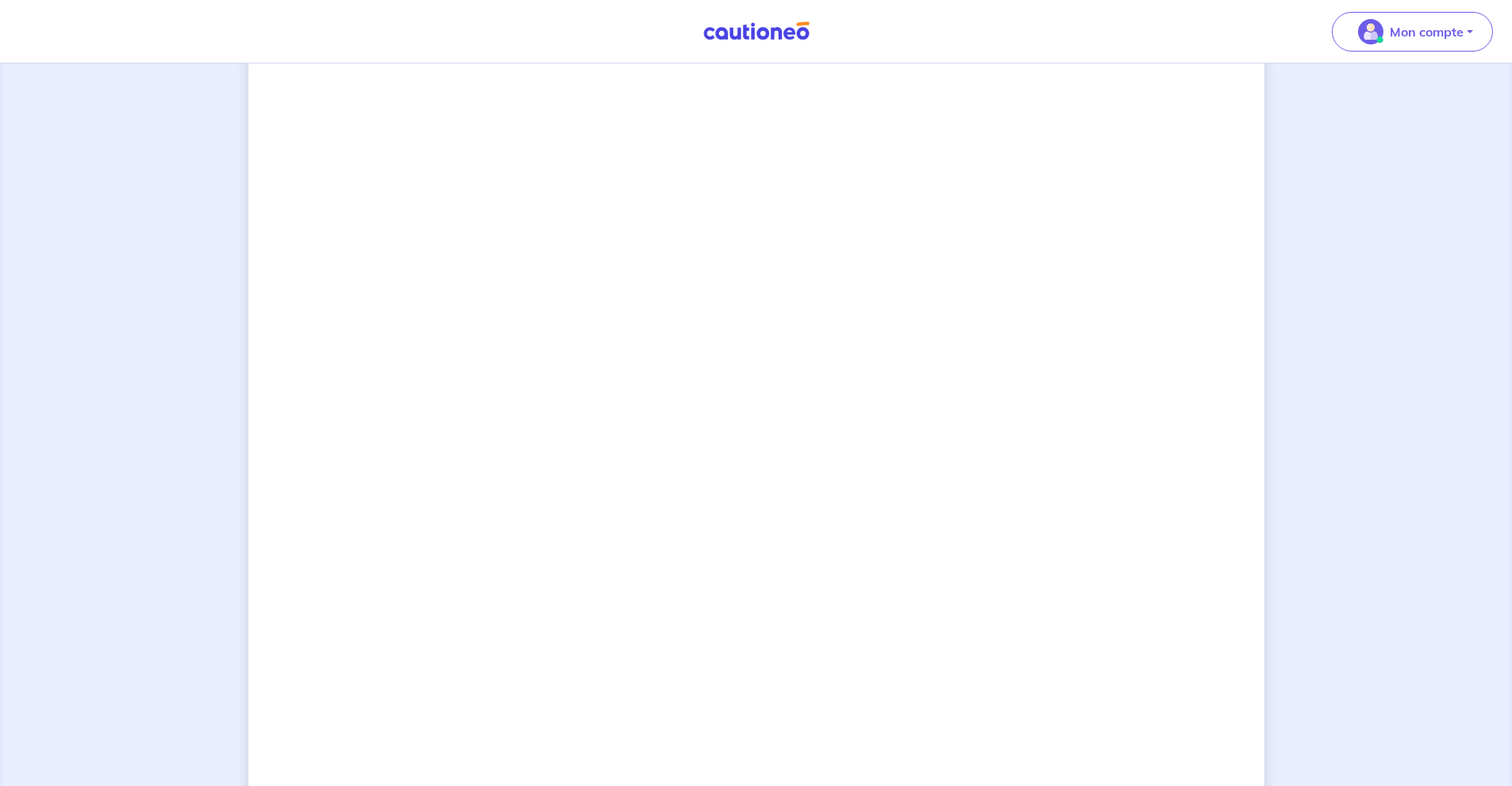
scroll to position [1164, 0]
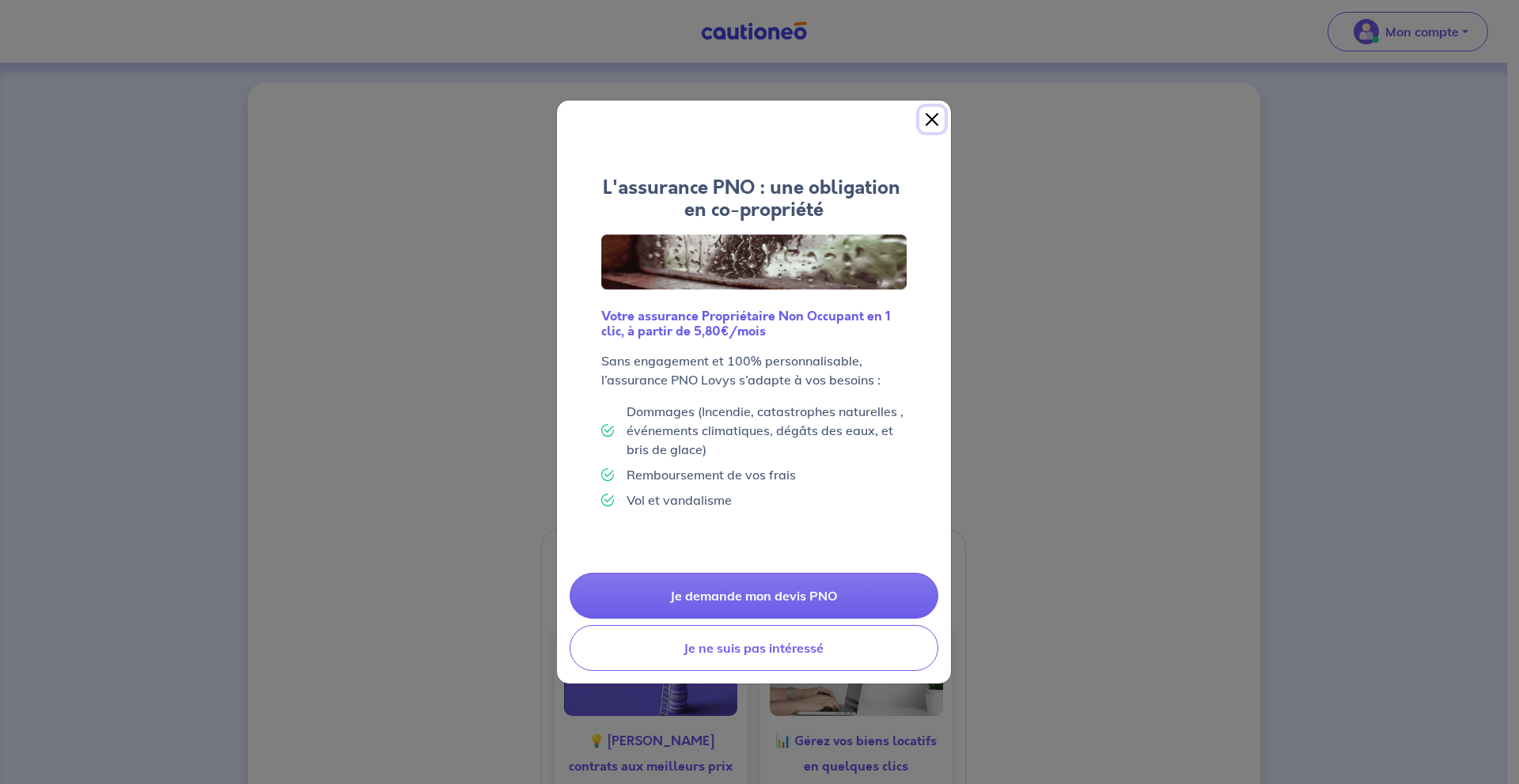
click at [933, 120] on button "Close" at bounding box center [932, 120] width 26 height 26
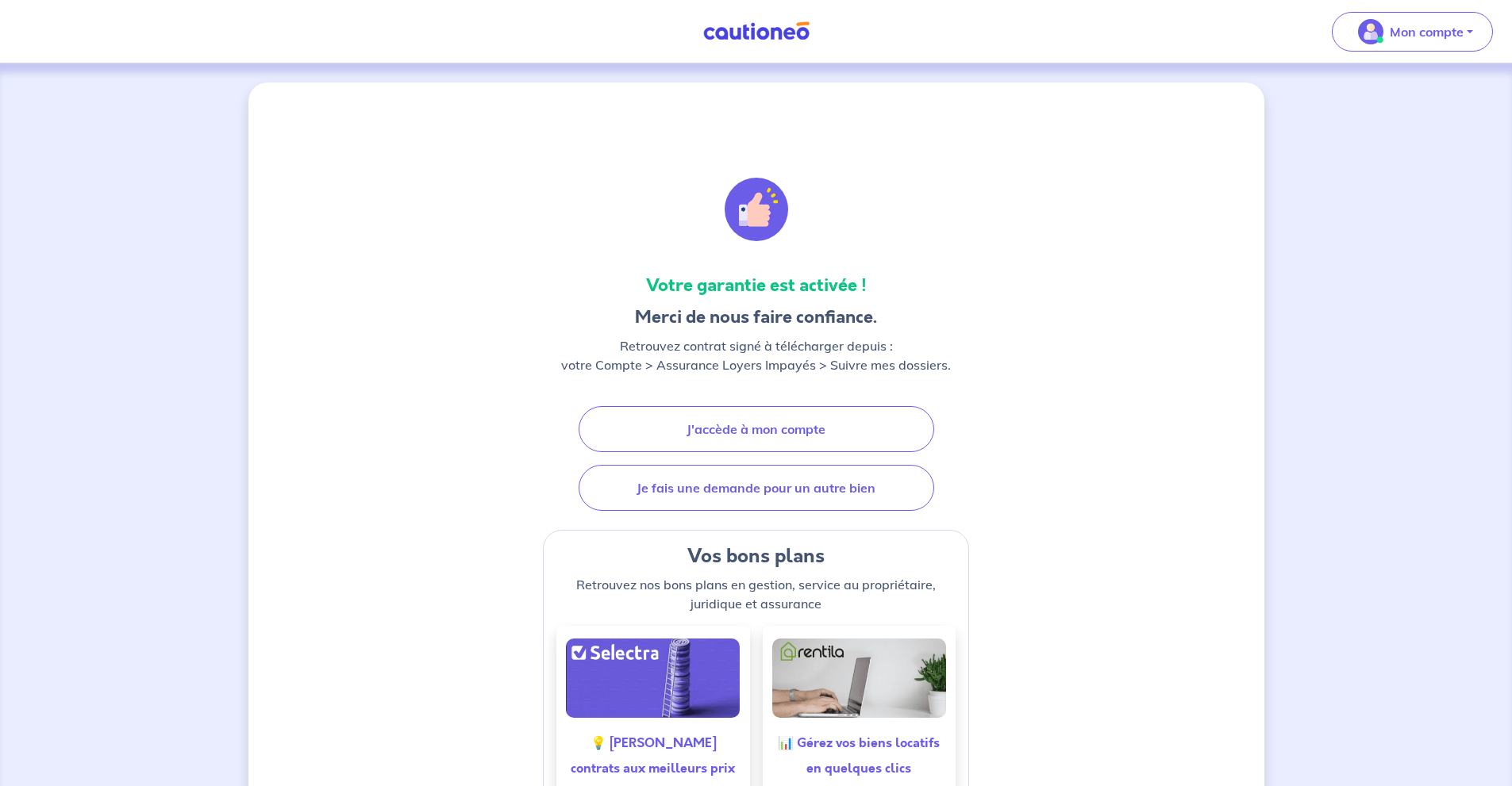
click at [301, 143] on div "Votre garantie est activée ! Merci de nous faire confiance. Retrouvez contrat s…" at bounding box center [756, 745] width 1016 height 1325
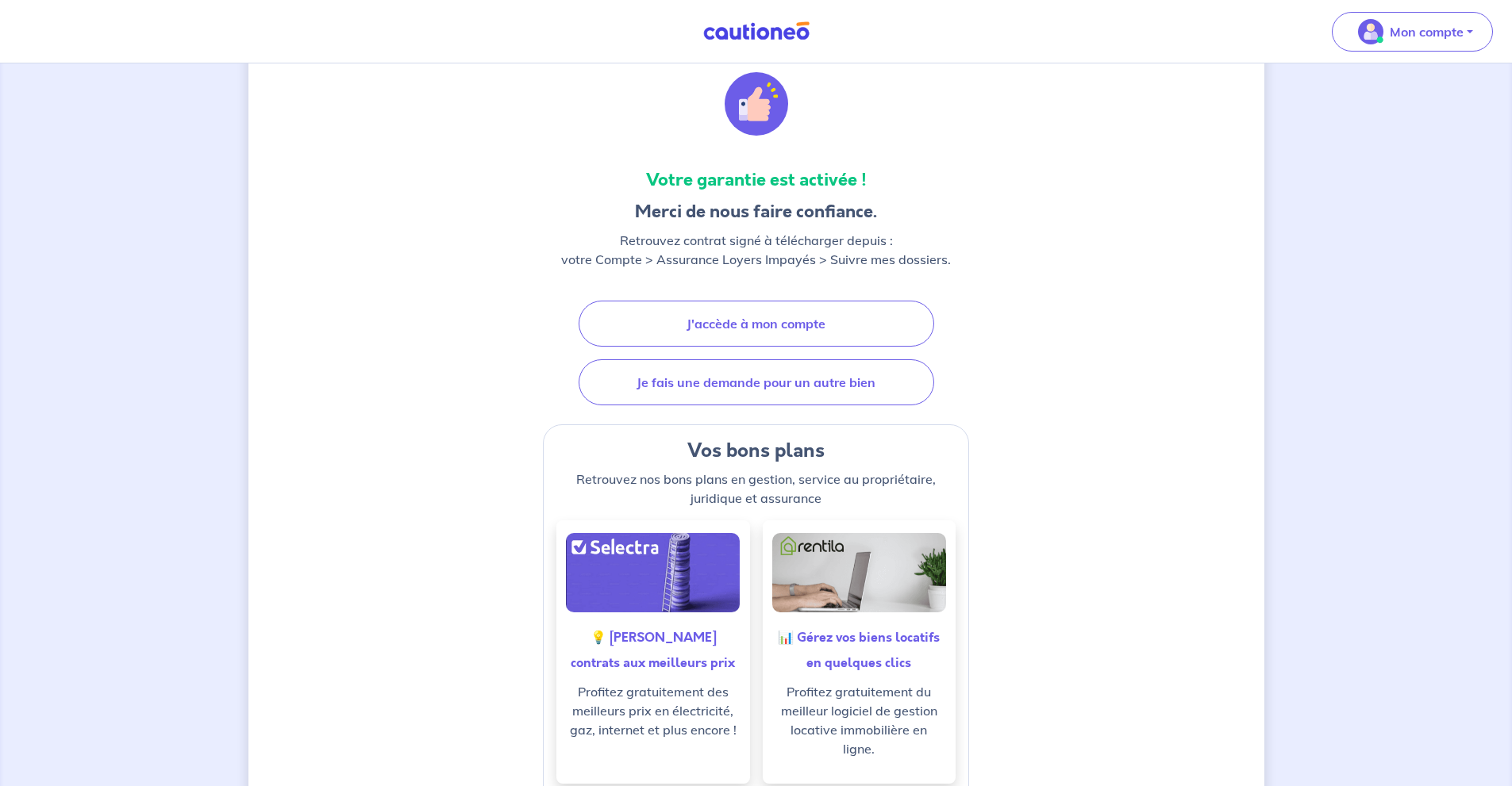
scroll to position [212, 0]
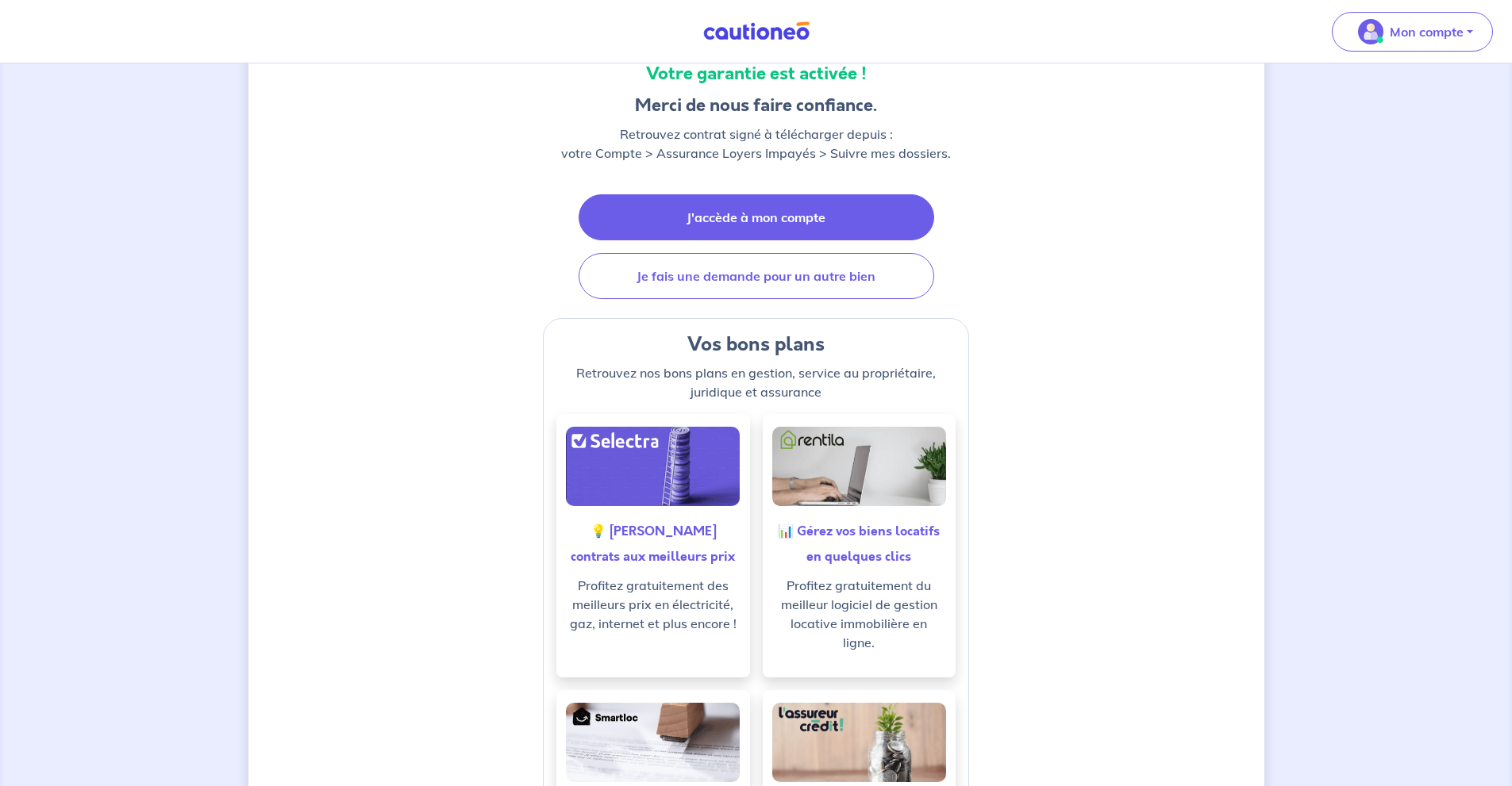
click at [842, 234] on link "J'accède à mon compte" at bounding box center [756, 217] width 355 height 46
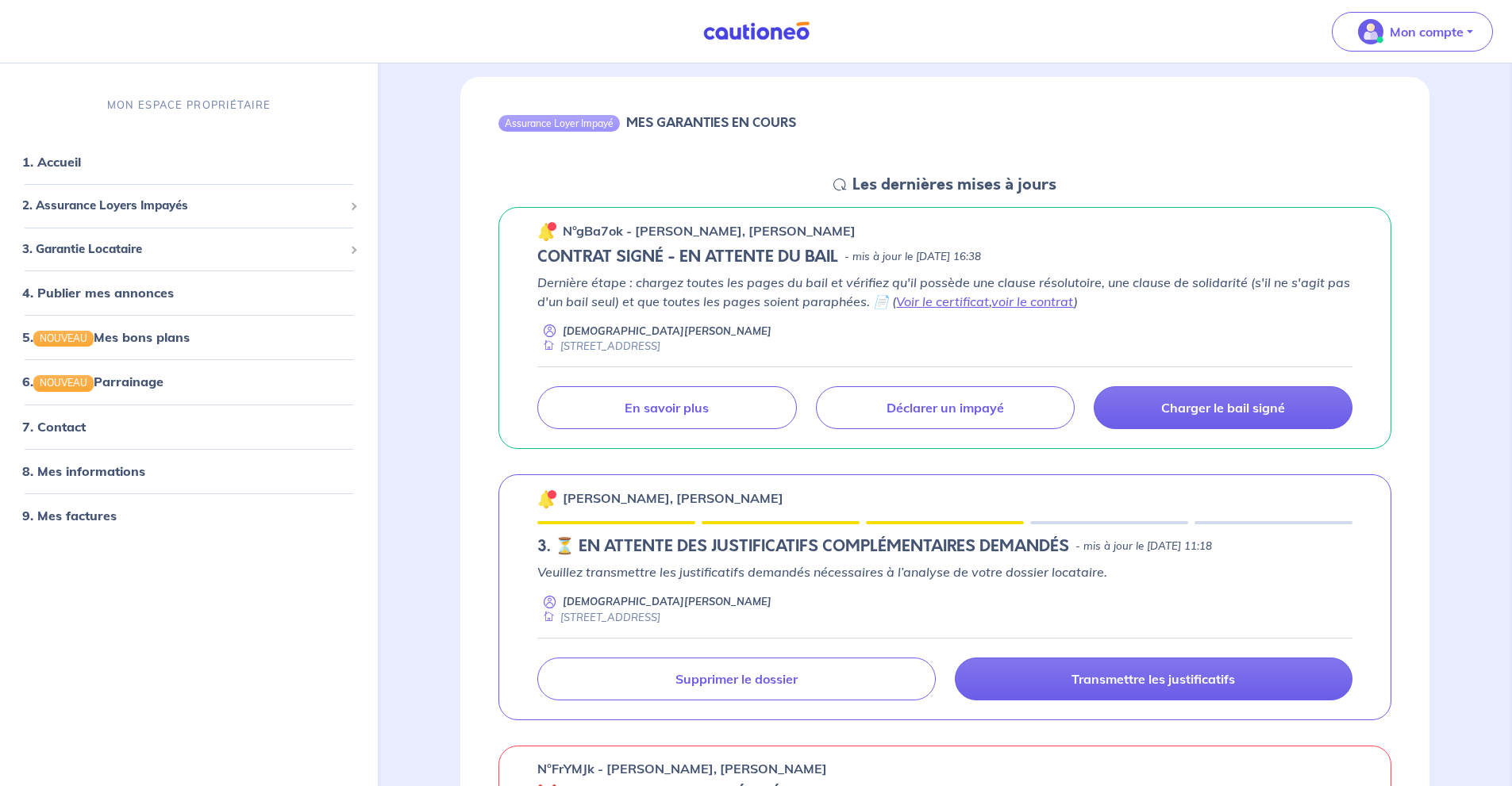
scroll to position [106, 0]
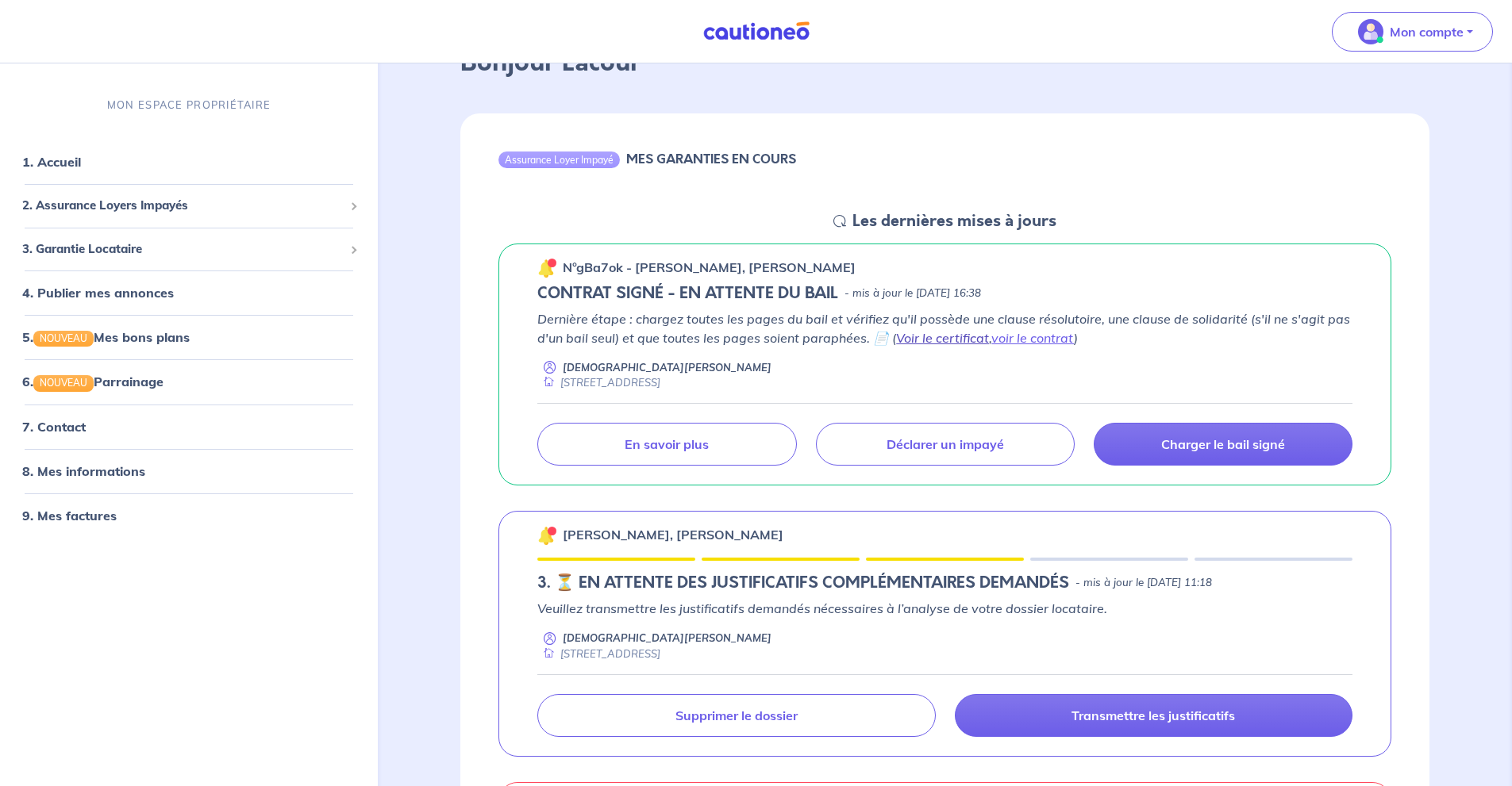
click at [963, 336] on link "Voir le certificat" at bounding box center [942, 337] width 93 height 15
click at [80, 170] on link "1. Accueil" at bounding box center [51, 161] width 58 height 15
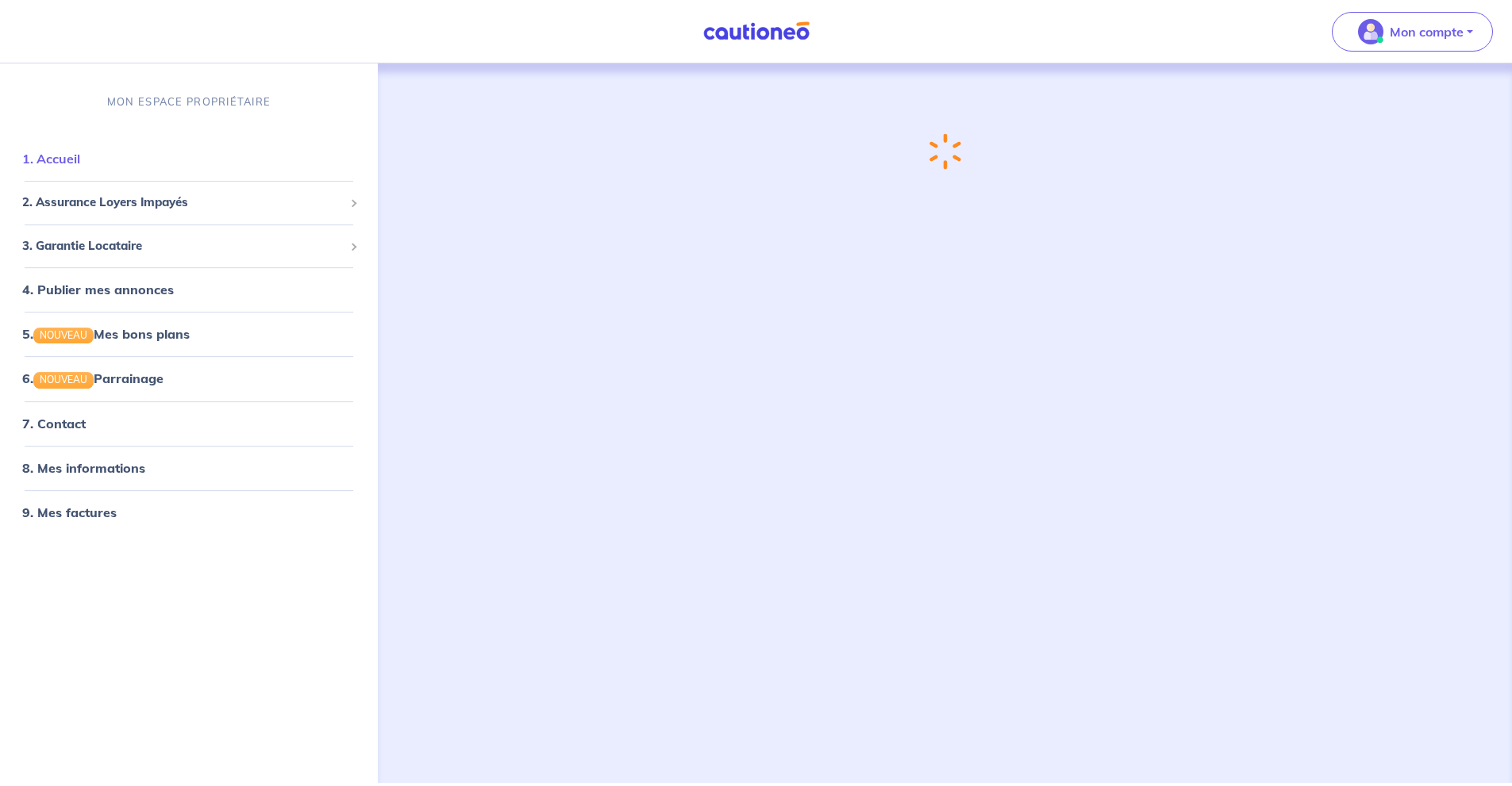
scroll to position [0, 0]
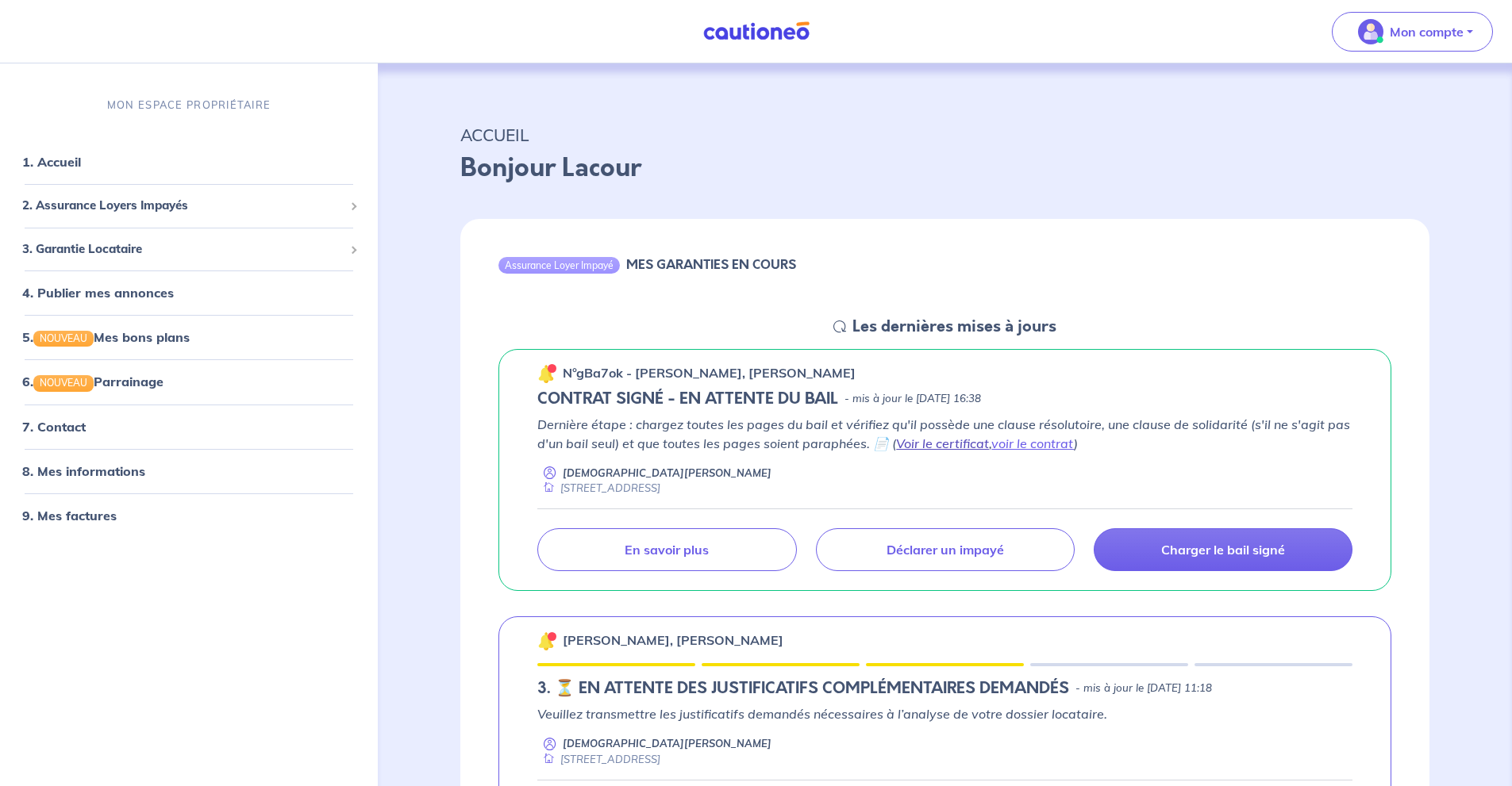
click at [968, 444] on link "Voir le certificat" at bounding box center [942, 443] width 93 height 15
click at [963, 442] on link "Voir le certificat" at bounding box center [942, 443] width 93 height 15
